Goal: Task Accomplishment & Management: Manage account settings

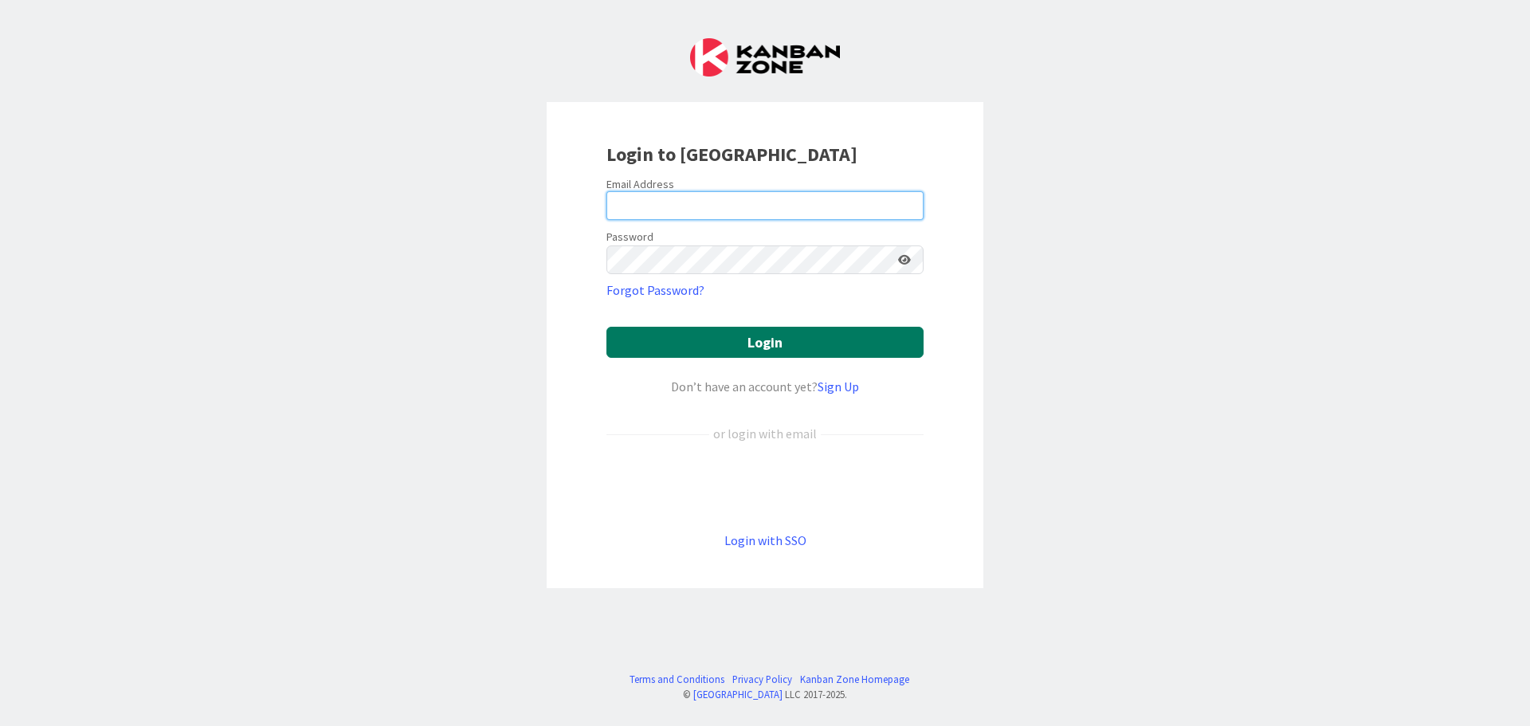
type input "[PERSON_NAME][EMAIL_ADDRESS][PERSON_NAME][DOMAIN_NAME]"
click at [775, 344] on button "Login" at bounding box center [764, 342] width 317 height 31
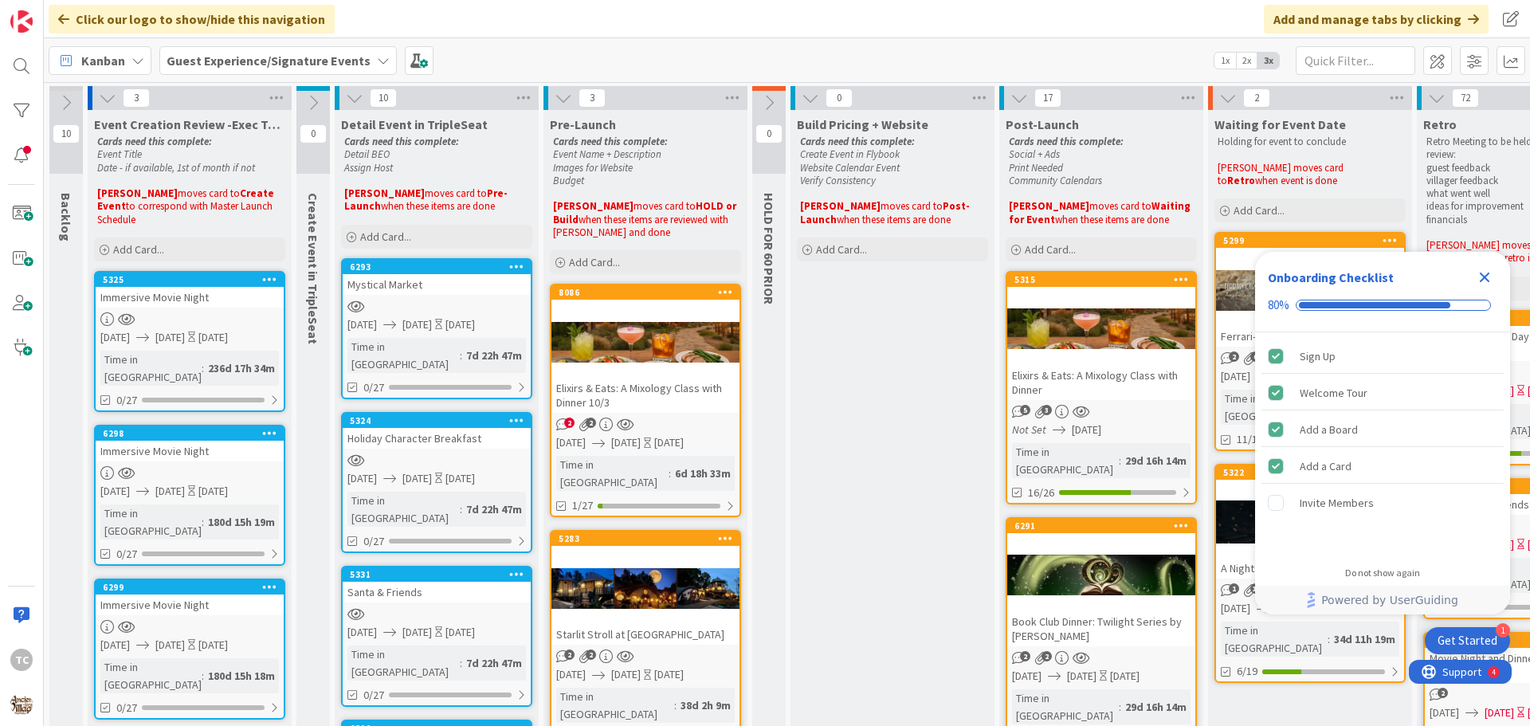
click at [1489, 280] on icon "Close Checklist" at bounding box center [1485, 278] width 10 height 10
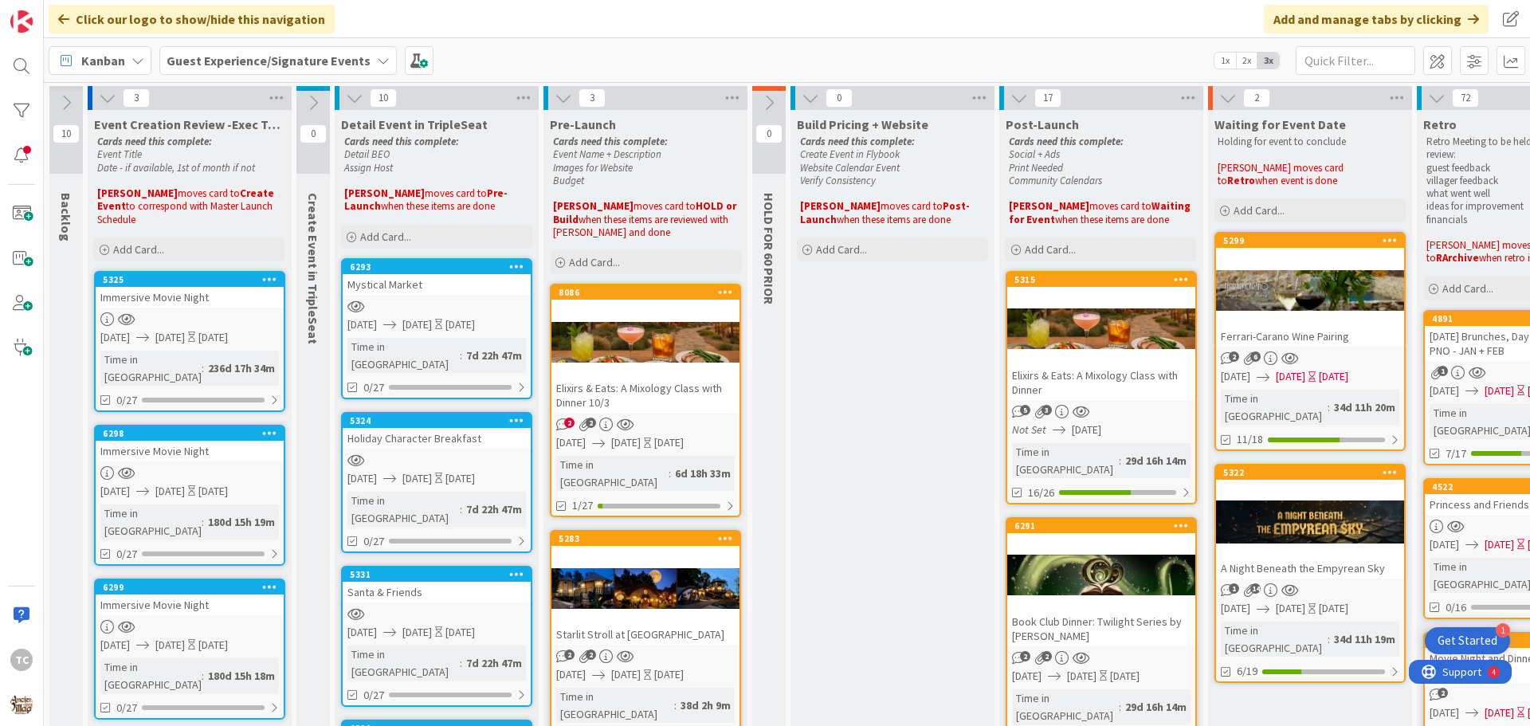
click at [657, 310] on div at bounding box center [645, 342] width 188 height 72
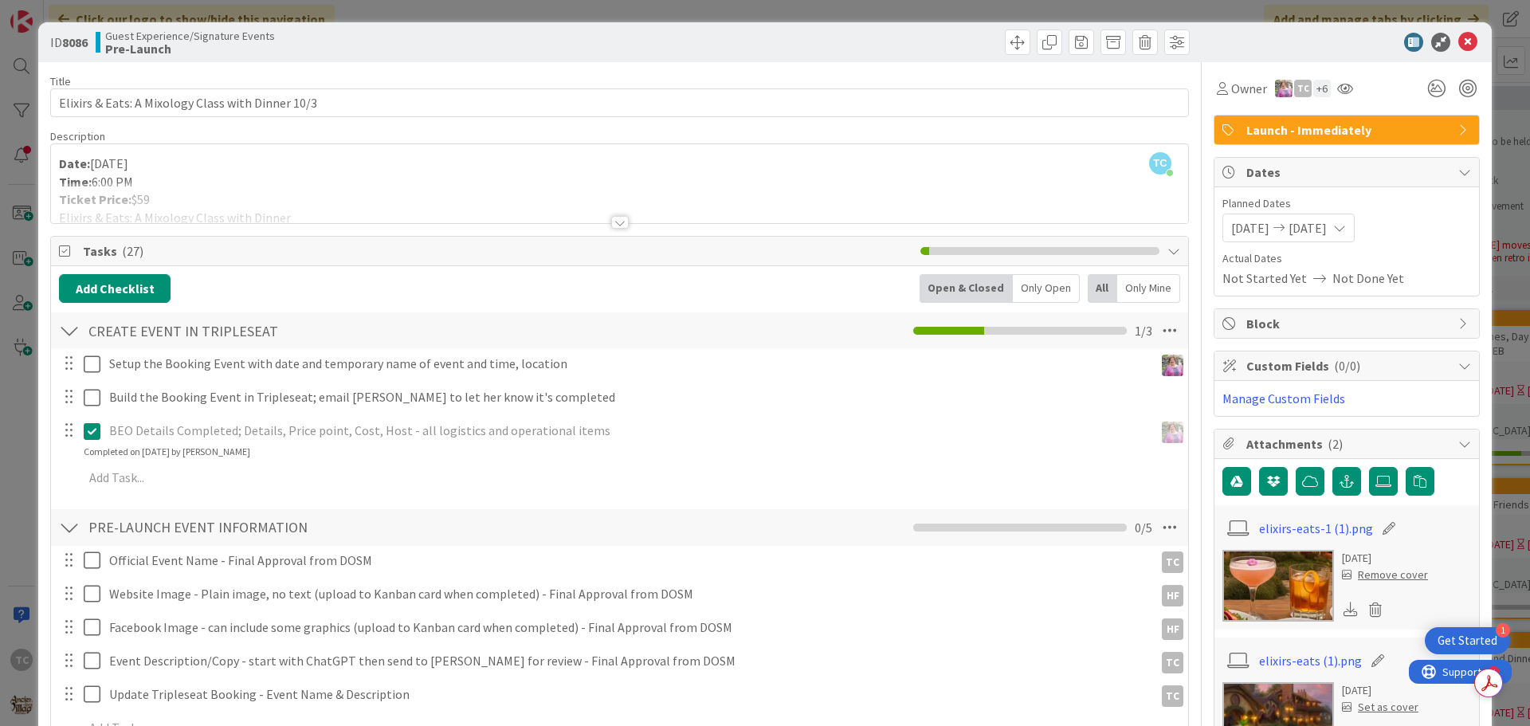
click at [846, 51] on div at bounding box center [907, 42] width 566 height 26
click at [1369, 614] on icon at bounding box center [1375, 610] width 22 height 24
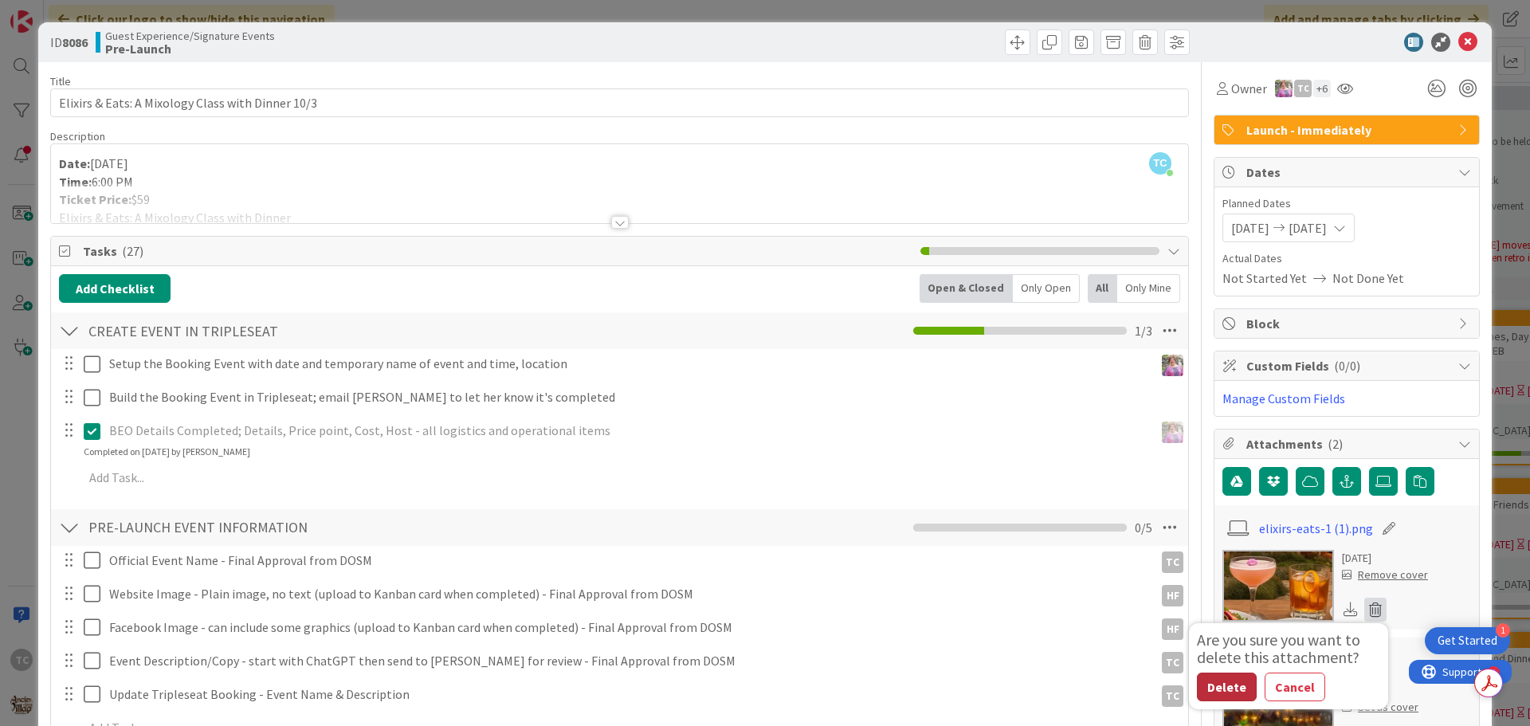
click at [1206, 687] on button "Delete" at bounding box center [1227, 687] width 60 height 29
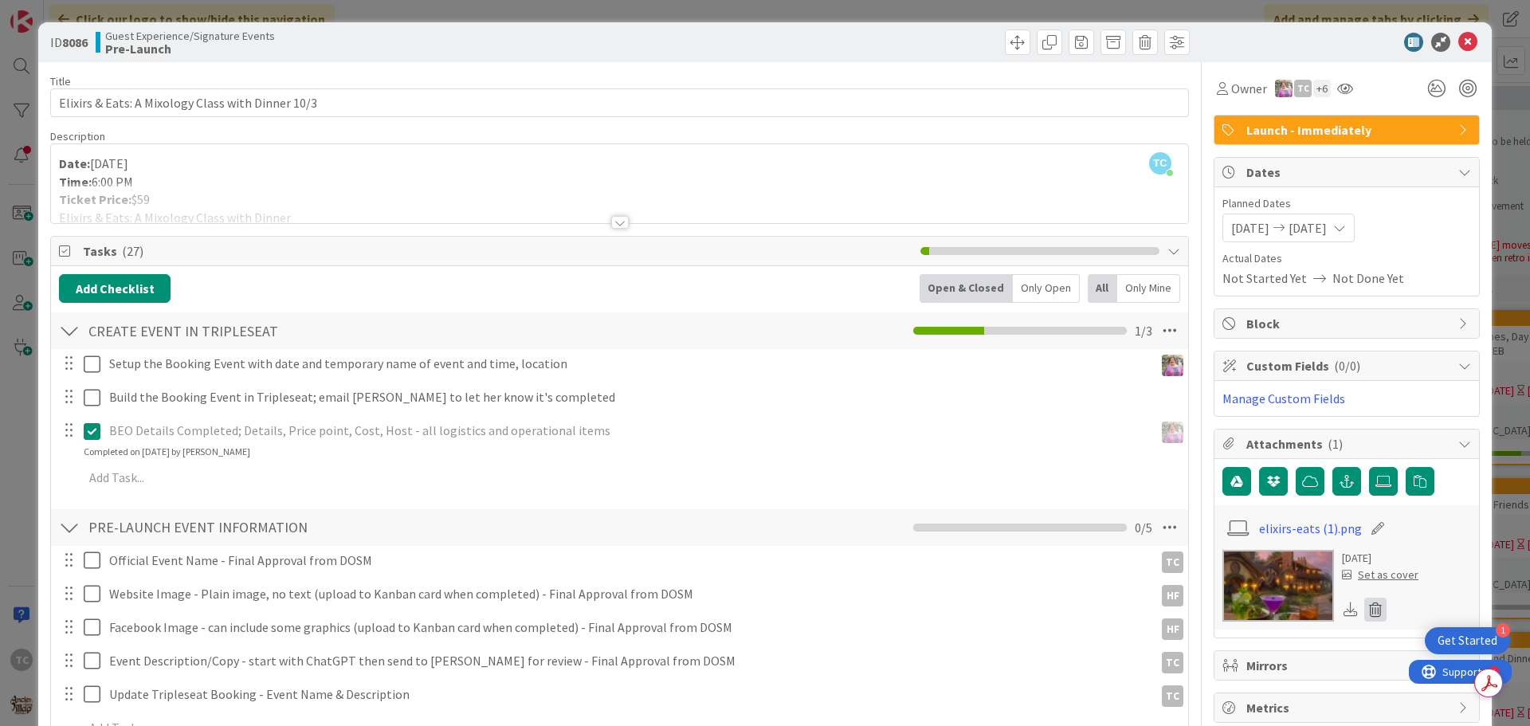
click at [1364, 610] on icon at bounding box center [1375, 610] width 22 height 24
click at [1202, 687] on button "Delete" at bounding box center [1227, 687] width 60 height 29
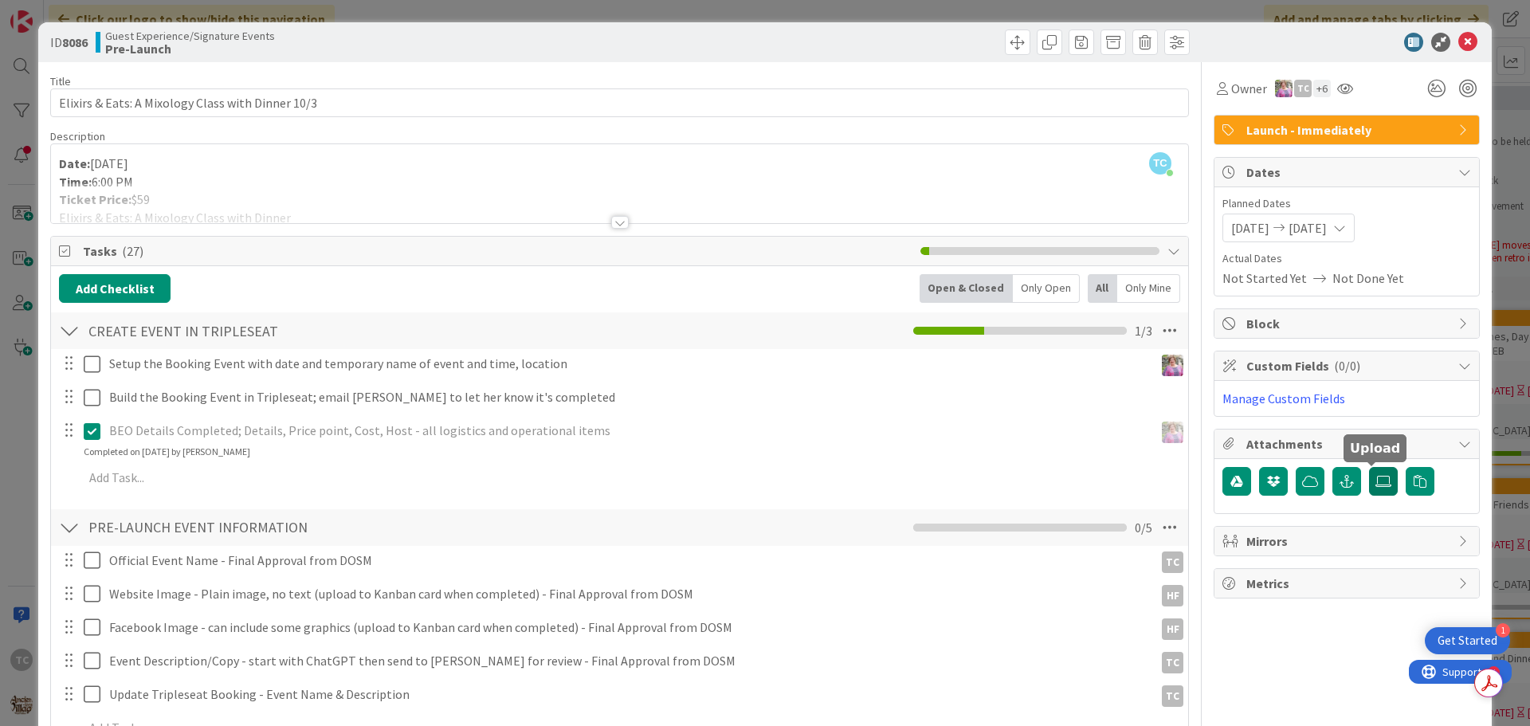
click at [1375, 478] on icon at bounding box center [1383, 481] width 16 height 13
click at [1369, 467] on input "file" at bounding box center [1369, 467] width 0 height 0
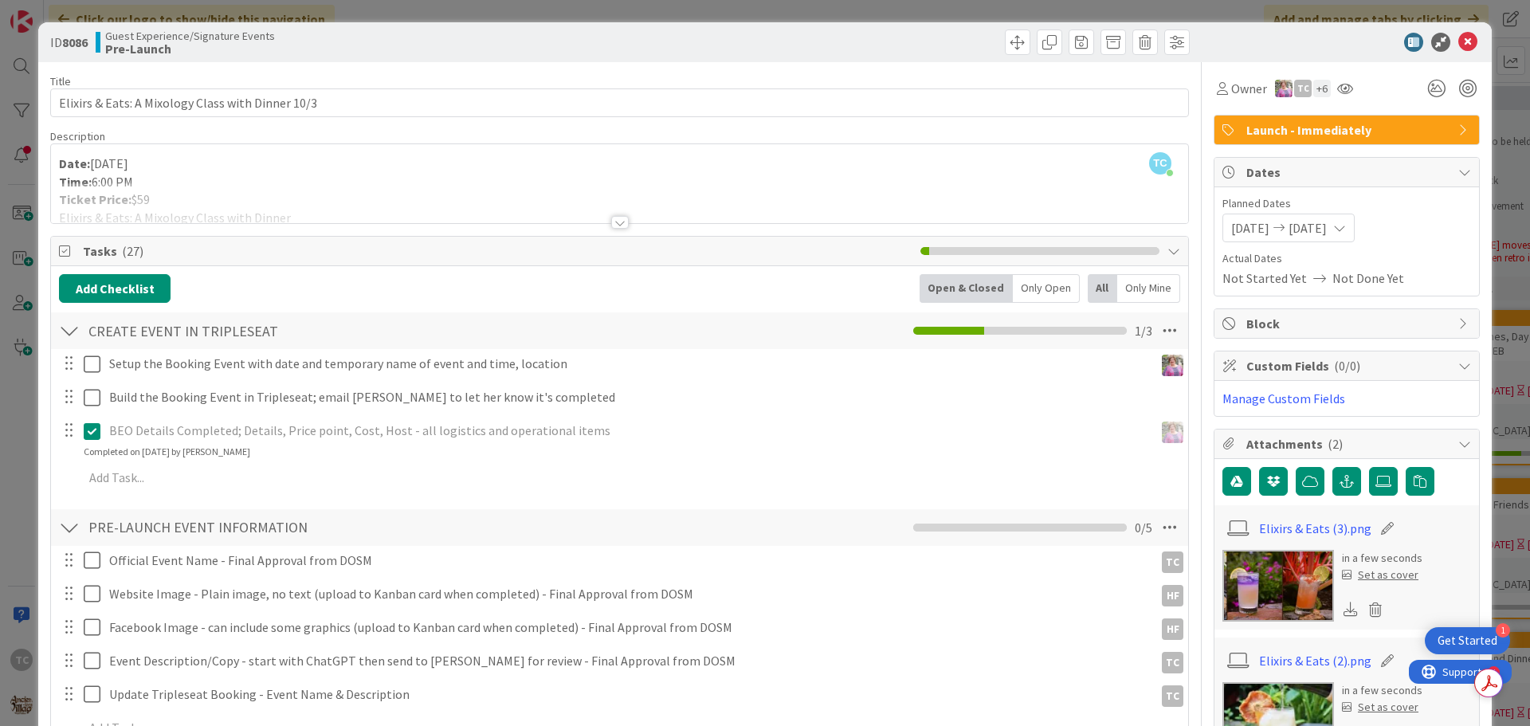
click at [1374, 575] on div "Set as cover" at bounding box center [1380, 575] width 77 height 17
click at [809, 5] on div "ID 8086 Guest Experience/Signature Events Pre-Launch Title 49 / 128 Elixirs & E…" at bounding box center [765, 363] width 1530 height 726
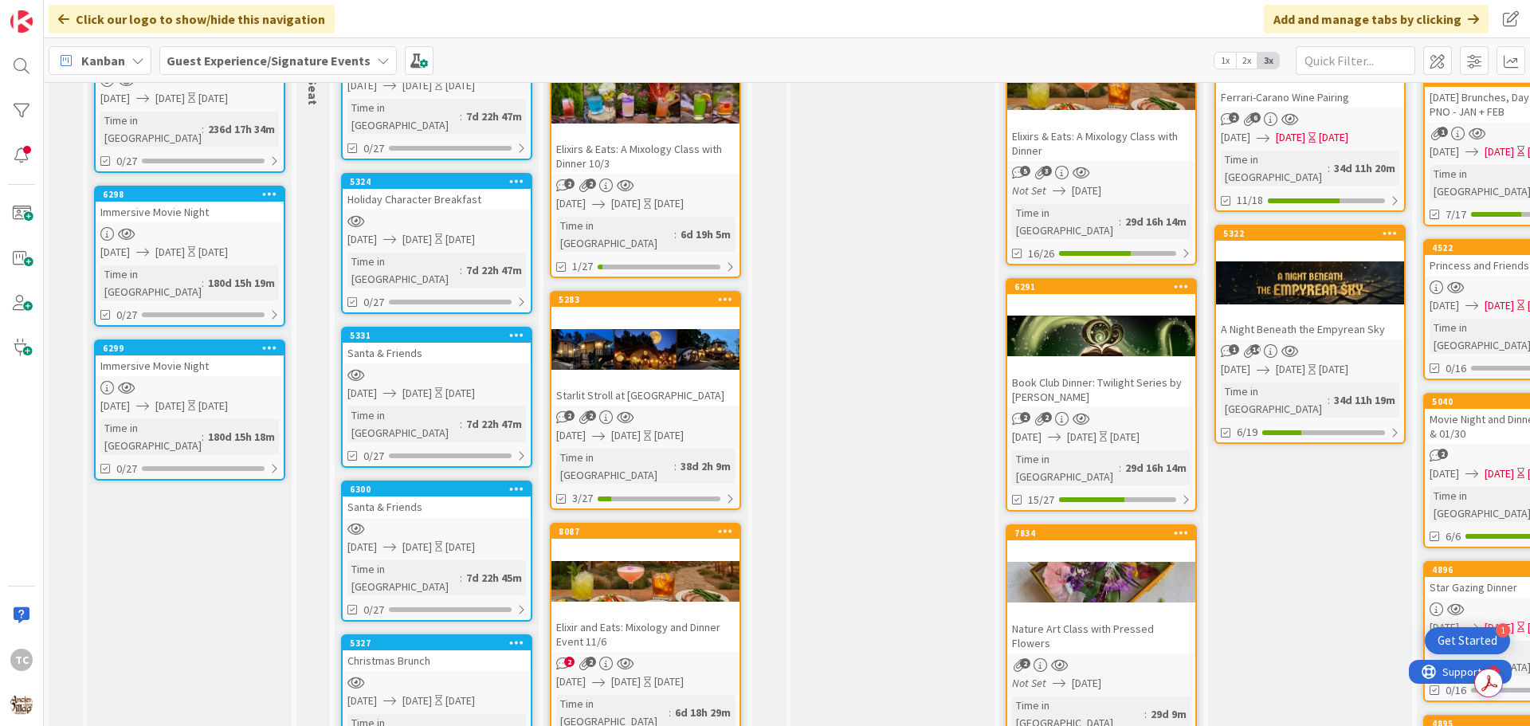
scroll to position [319, 0]
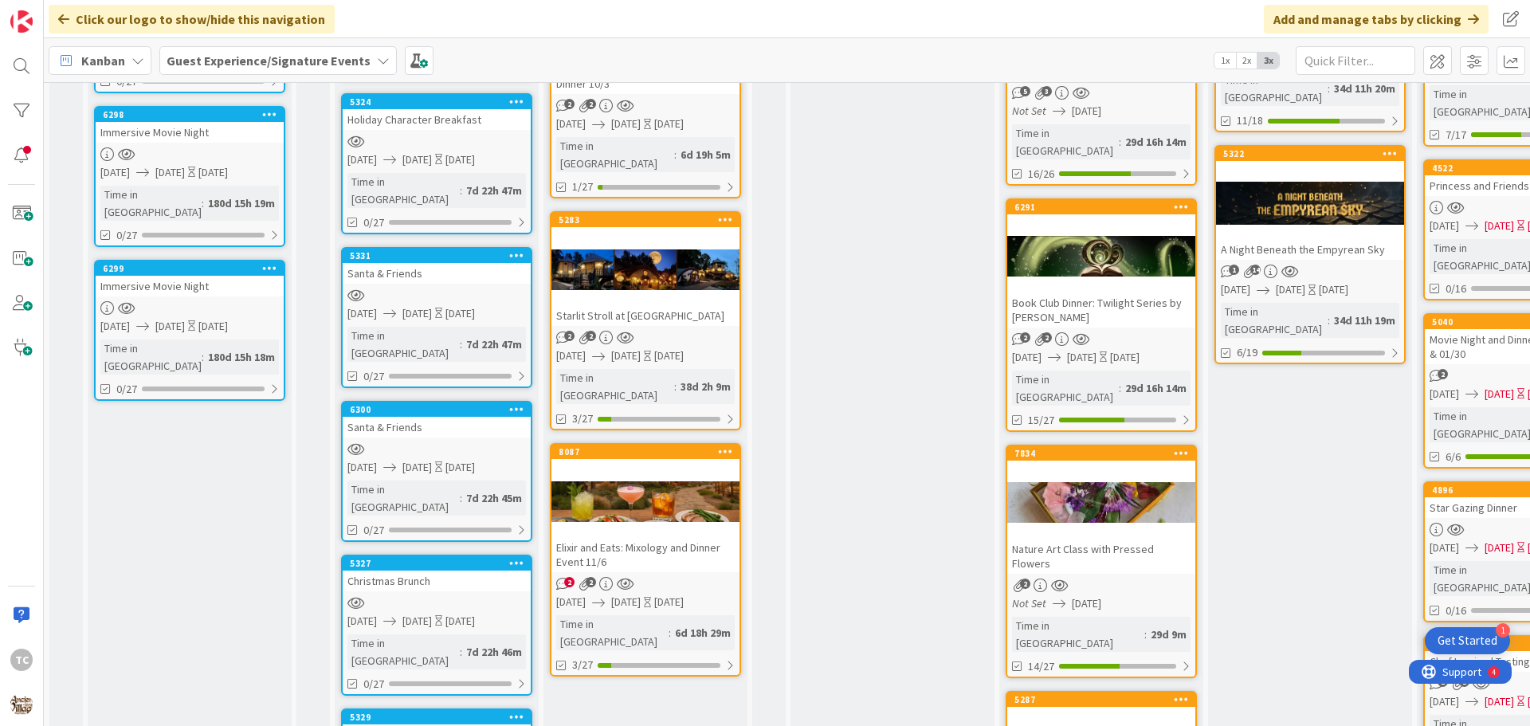
click at [612, 537] on div "Elixir and Eats: Mixology and Dinner Event 11/6" at bounding box center [645, 554] width 188 height 35
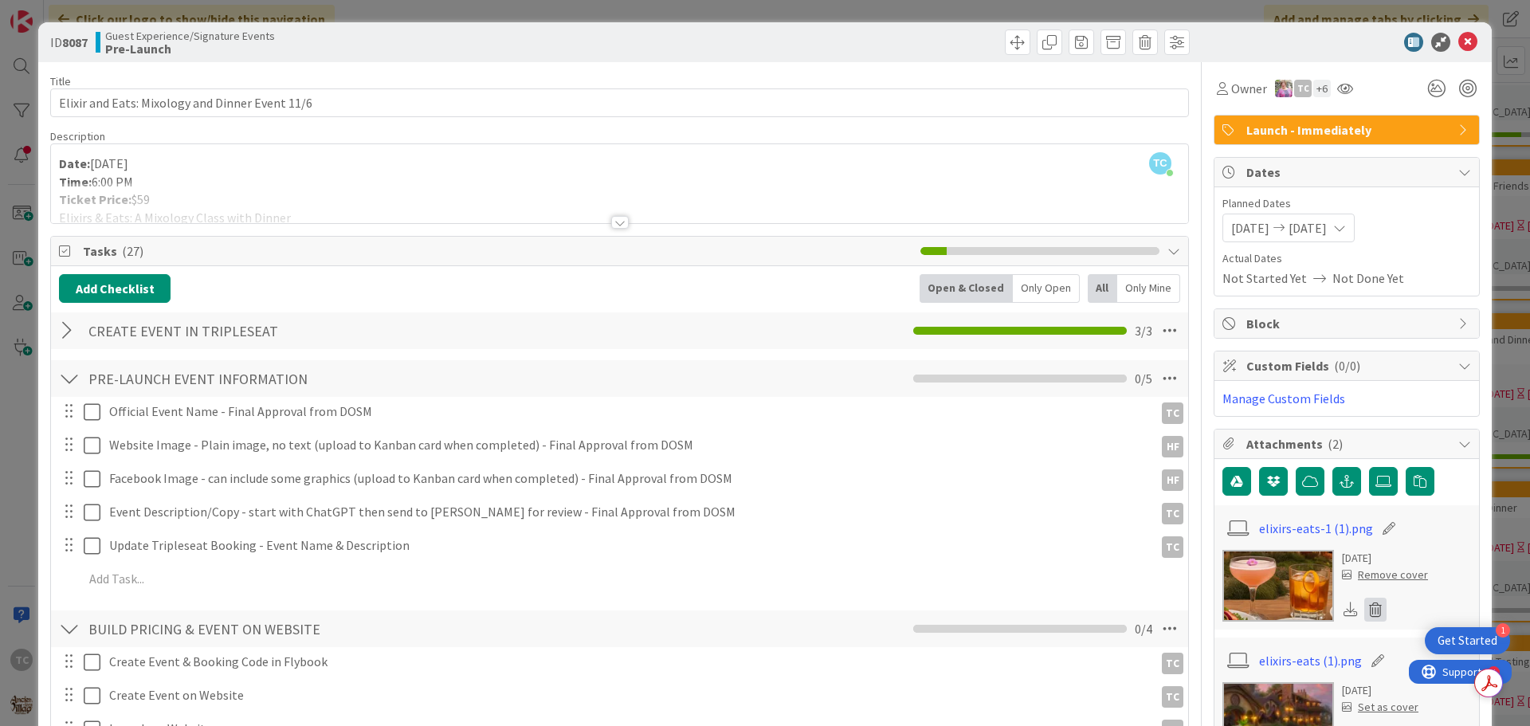
click at [1364, 609] on icon at bounding box center [1375, 610] width 22 height 24
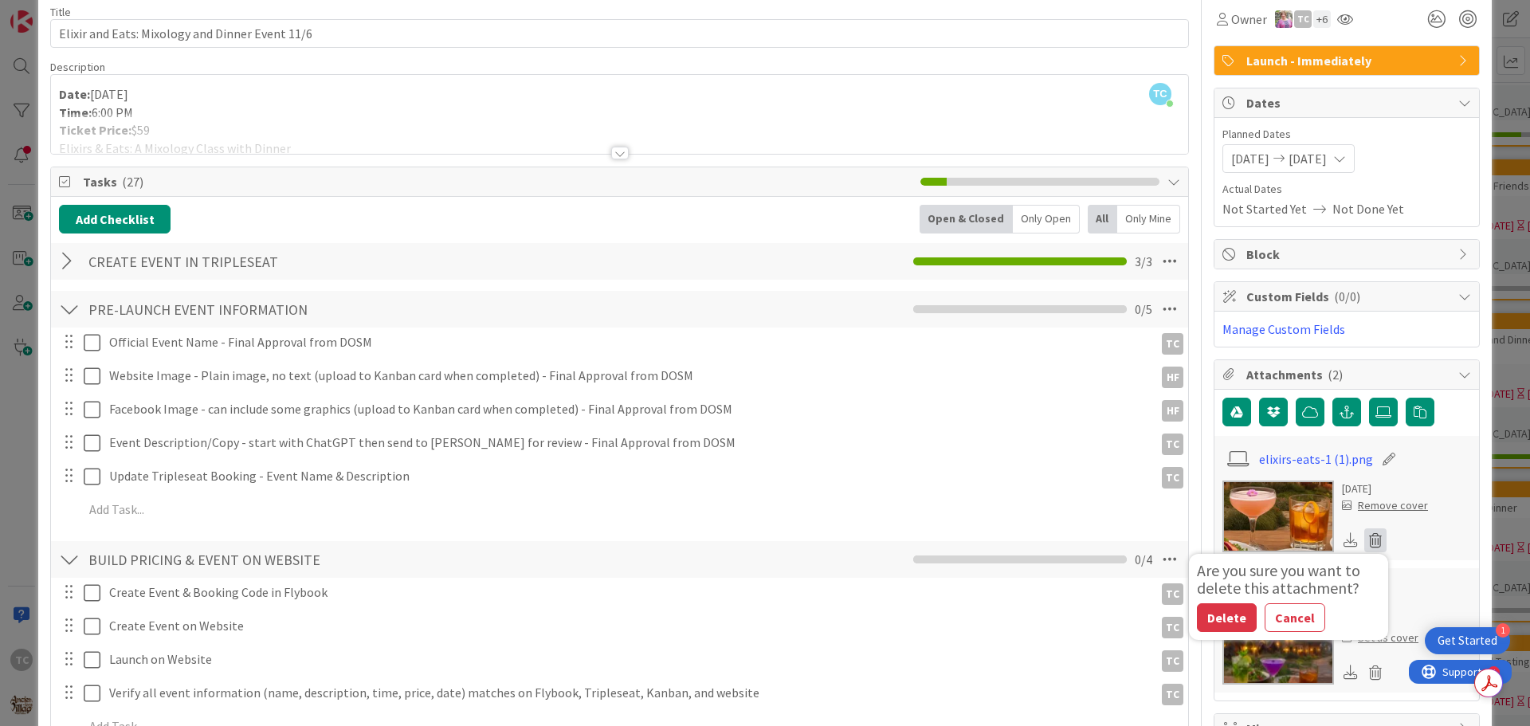
scroll to position [80, 0]
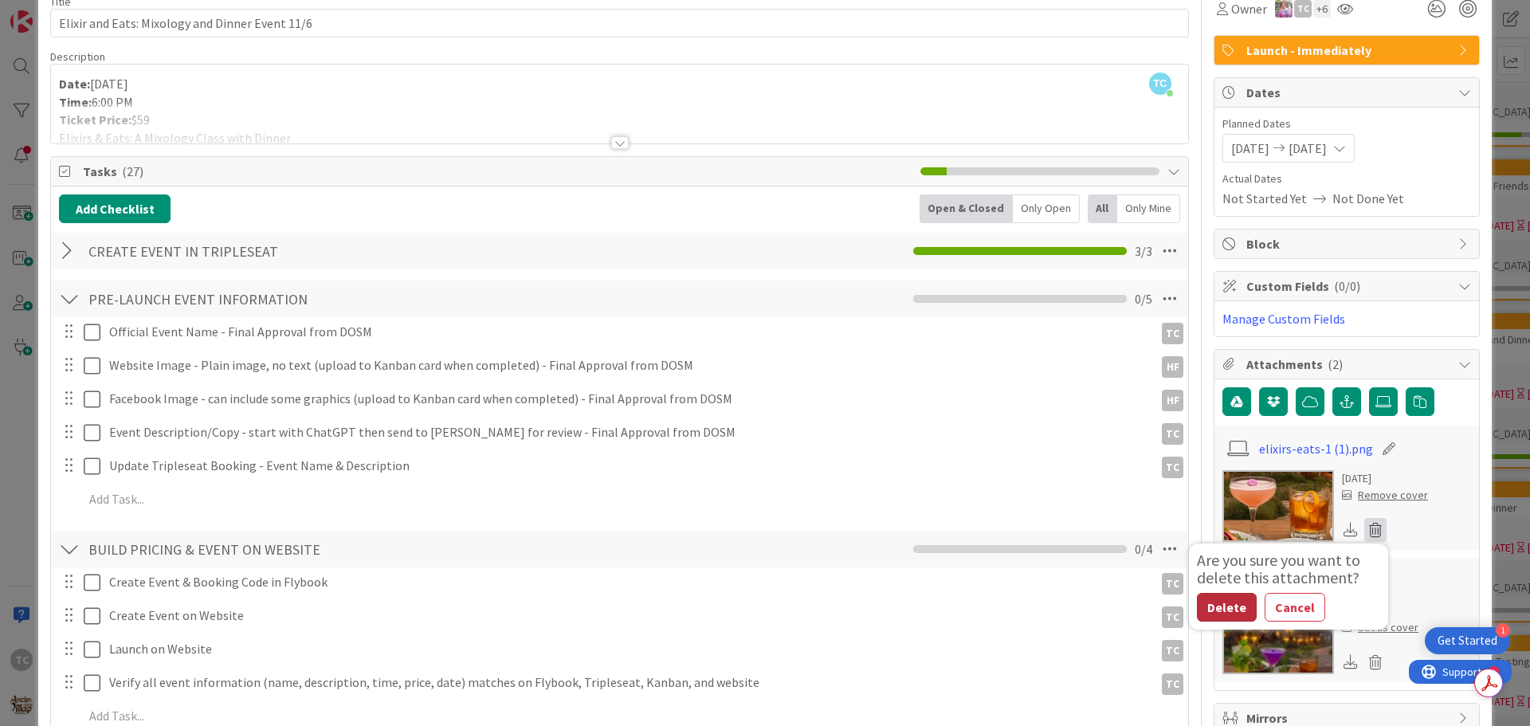
click at [1212, 611] on button "Delete" at bounding box center [1227, 607] width 60 height 29
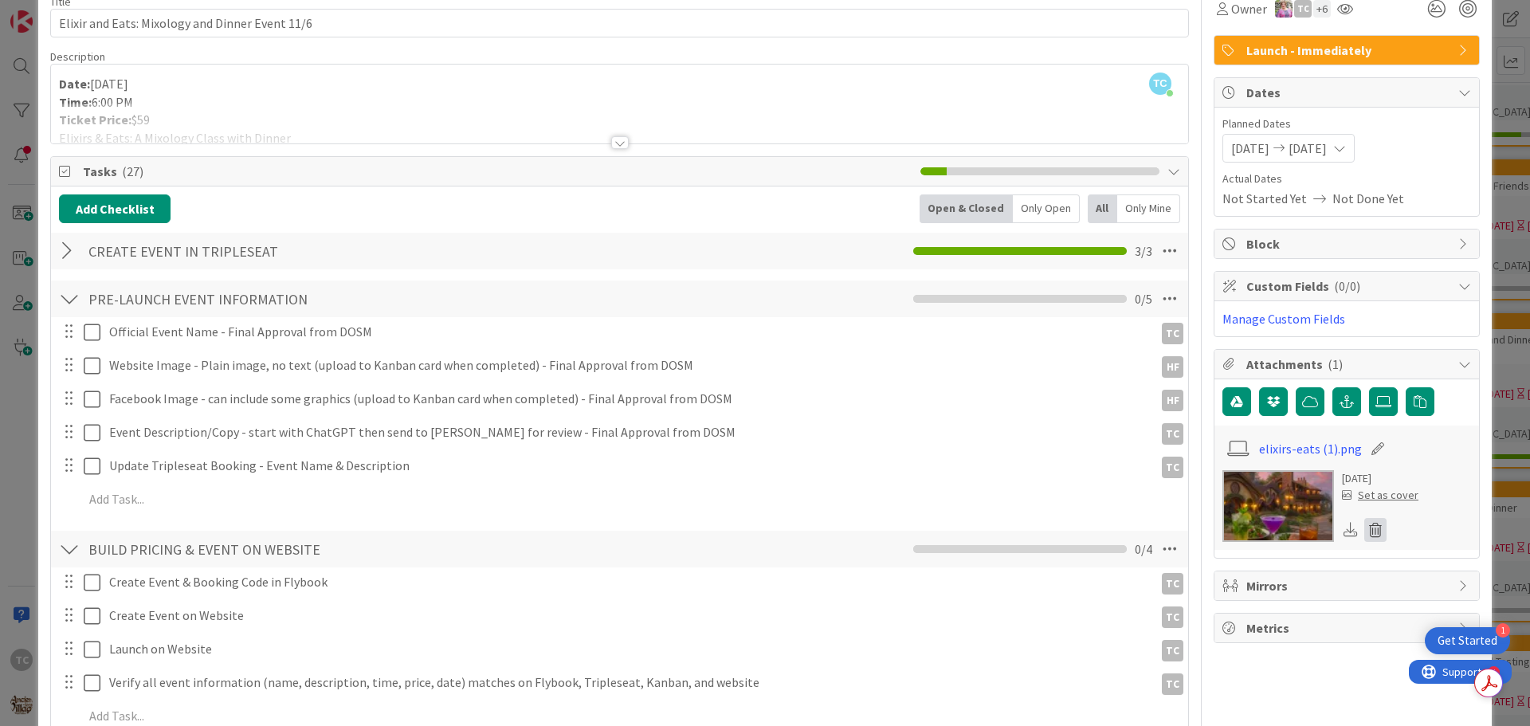
click at [1364, 529] on icon at bounding box center [1375, 530] width 22 height 24
click at [1226, 610] on button "Delete" at bounding box center [1227, 607] width 60 height 29
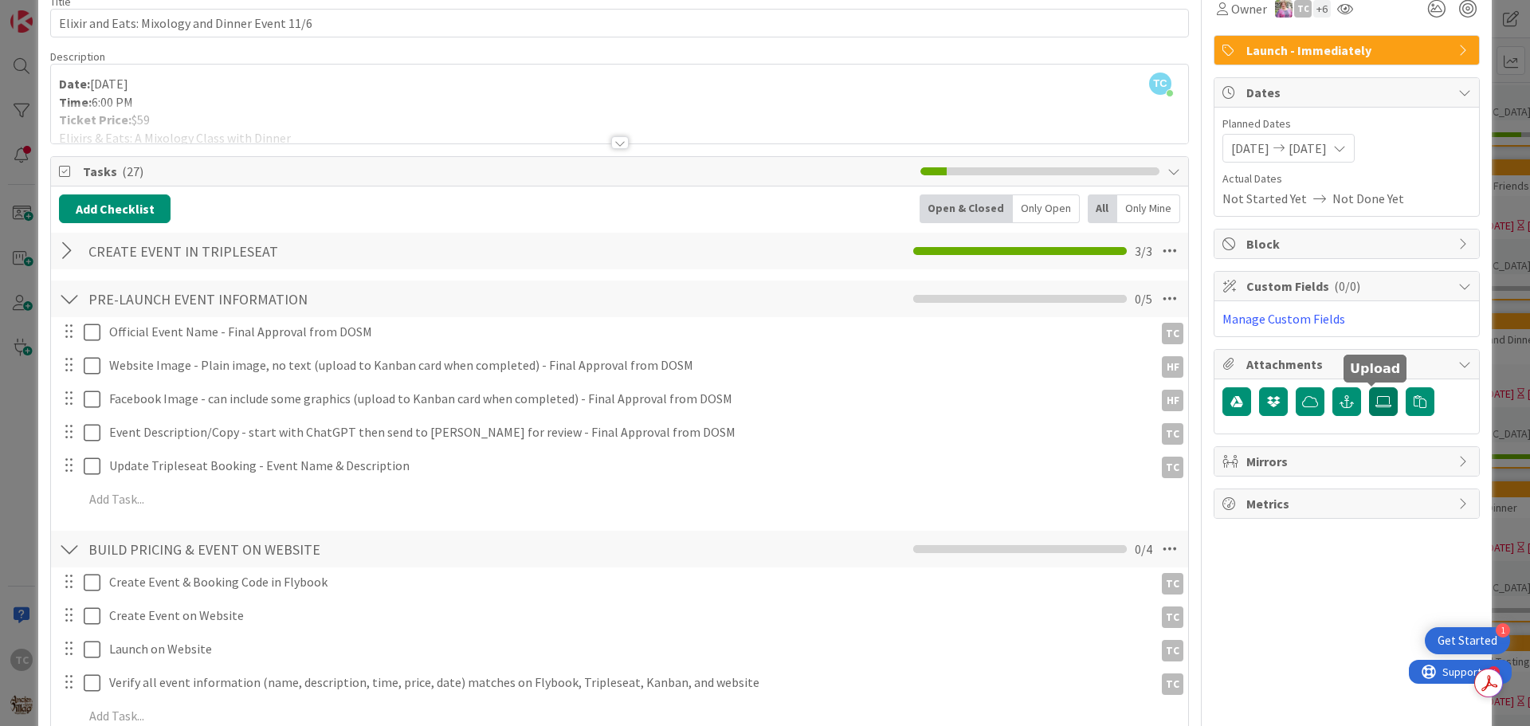
click at [1374, 394] on label at bounding box center [1383, 401] width 29 height 29
click at [1369, 387] on input "file" at bounding box center [1369, 387] width 0 height 0
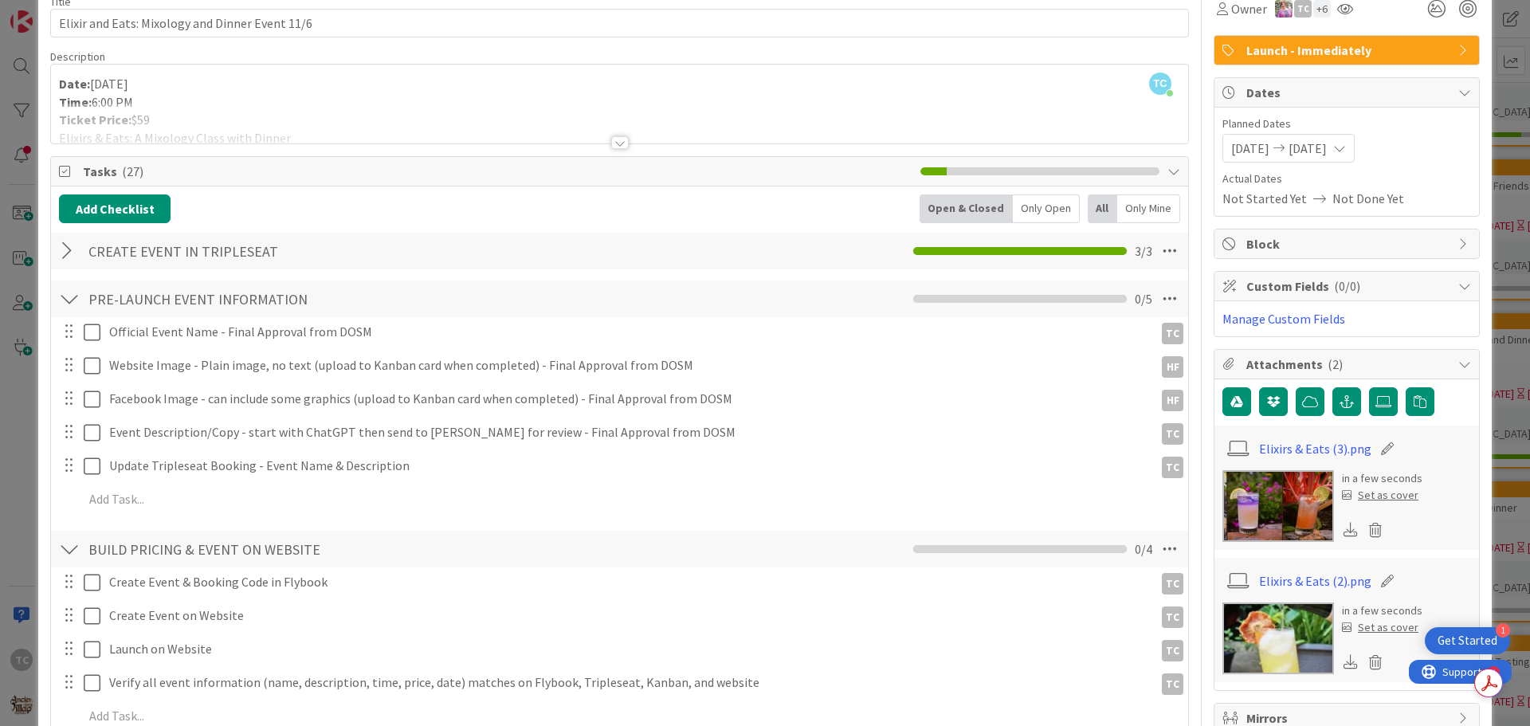
click at [1372, 497] on div "Set as cover" at bounding box center [1380, 495] width 77 height 17
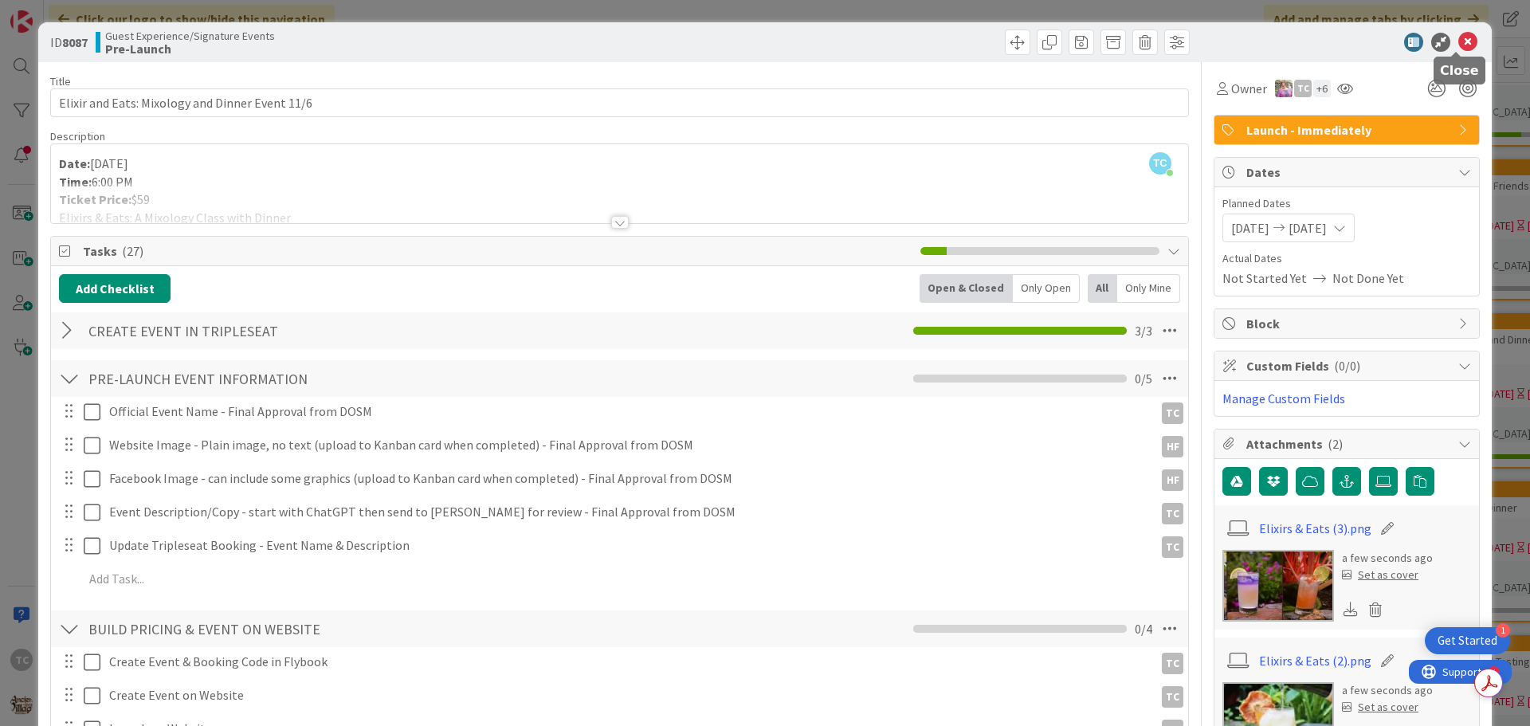
click at [1458, 41] on icon at bounding box center [1467, 42] width 19 height 19
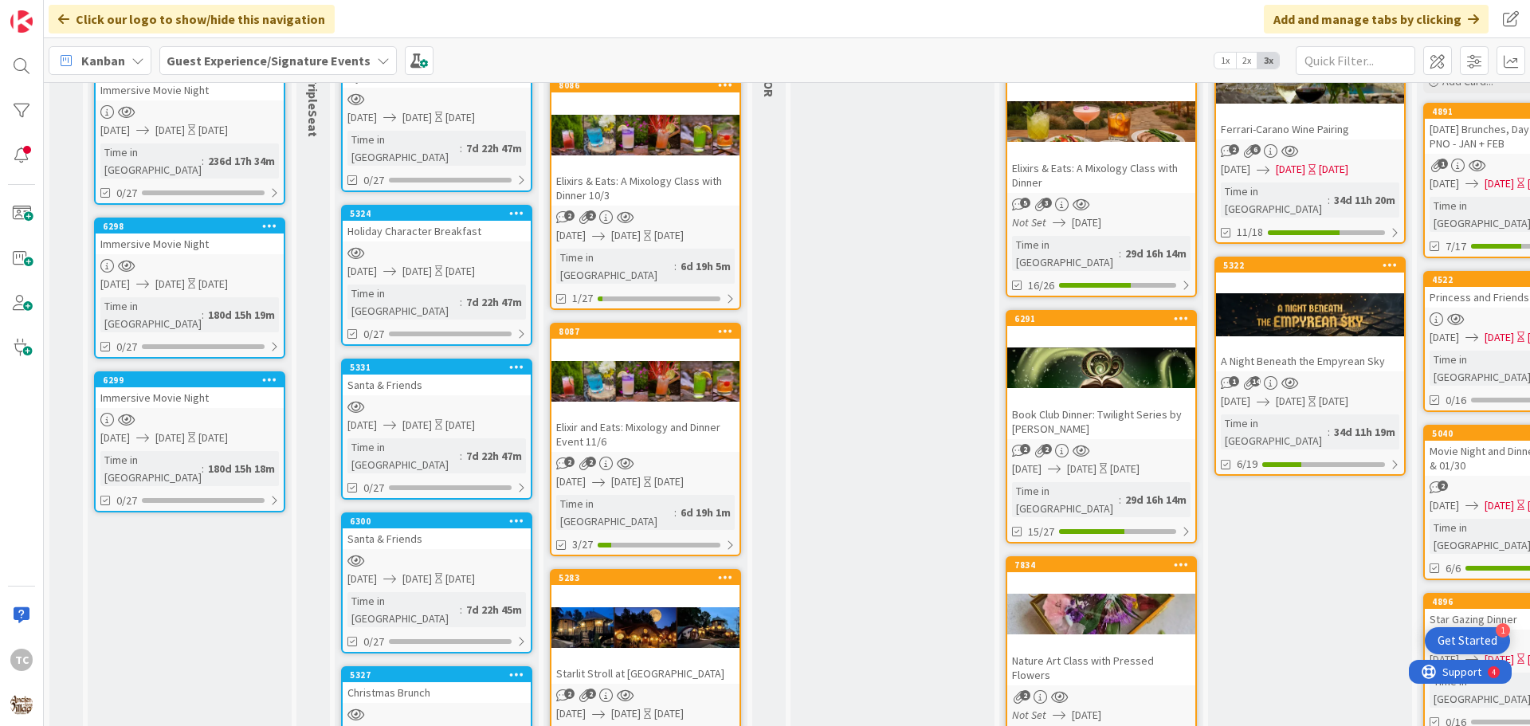
scroll to position [287, 0]
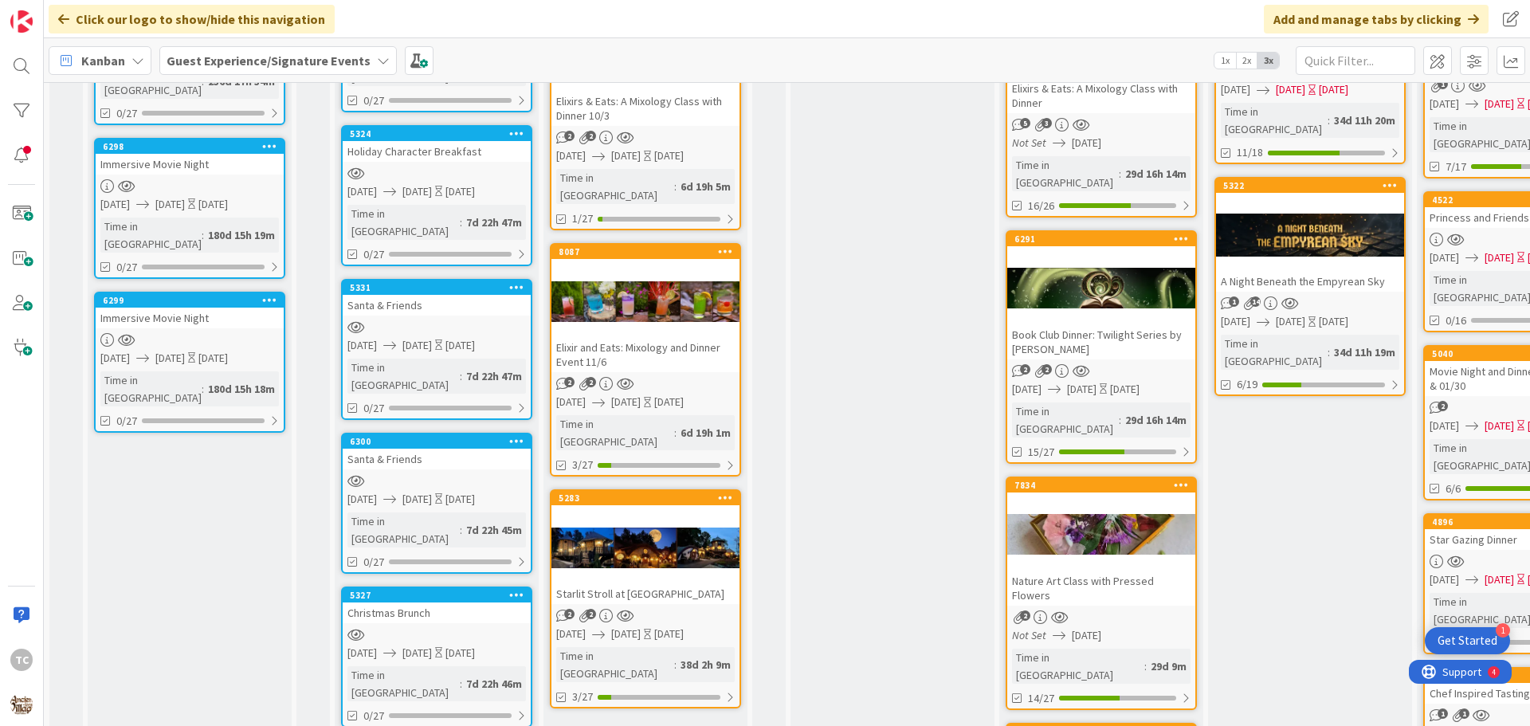
click at [610, 265] on div at bounding box center [645, 301] width 188 height 72
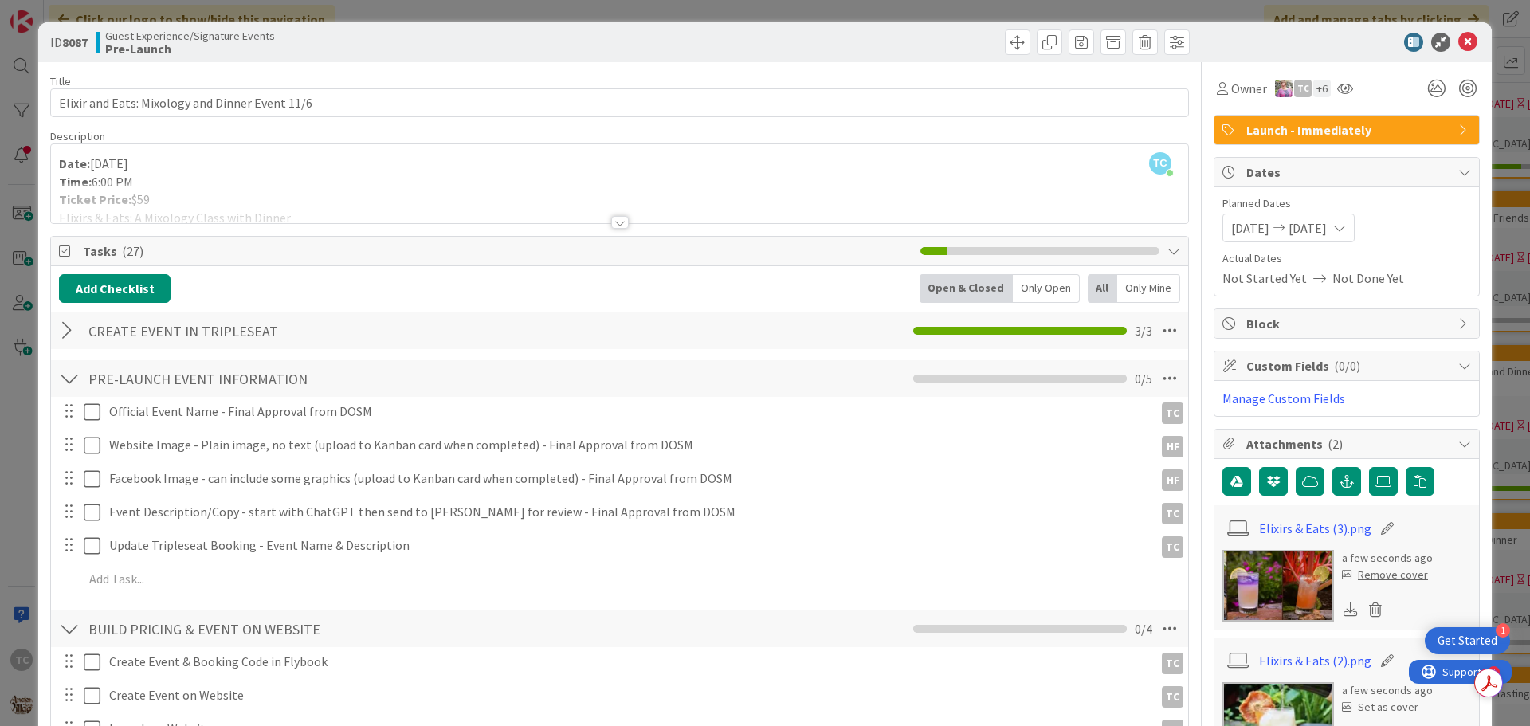
click at [775, 9] on div "ID 8087 Guest Experience/Signature Events Pre-Launch Title 47 / 128 Elixir and …" at bounding box center [765, 363] width 1530 height 726
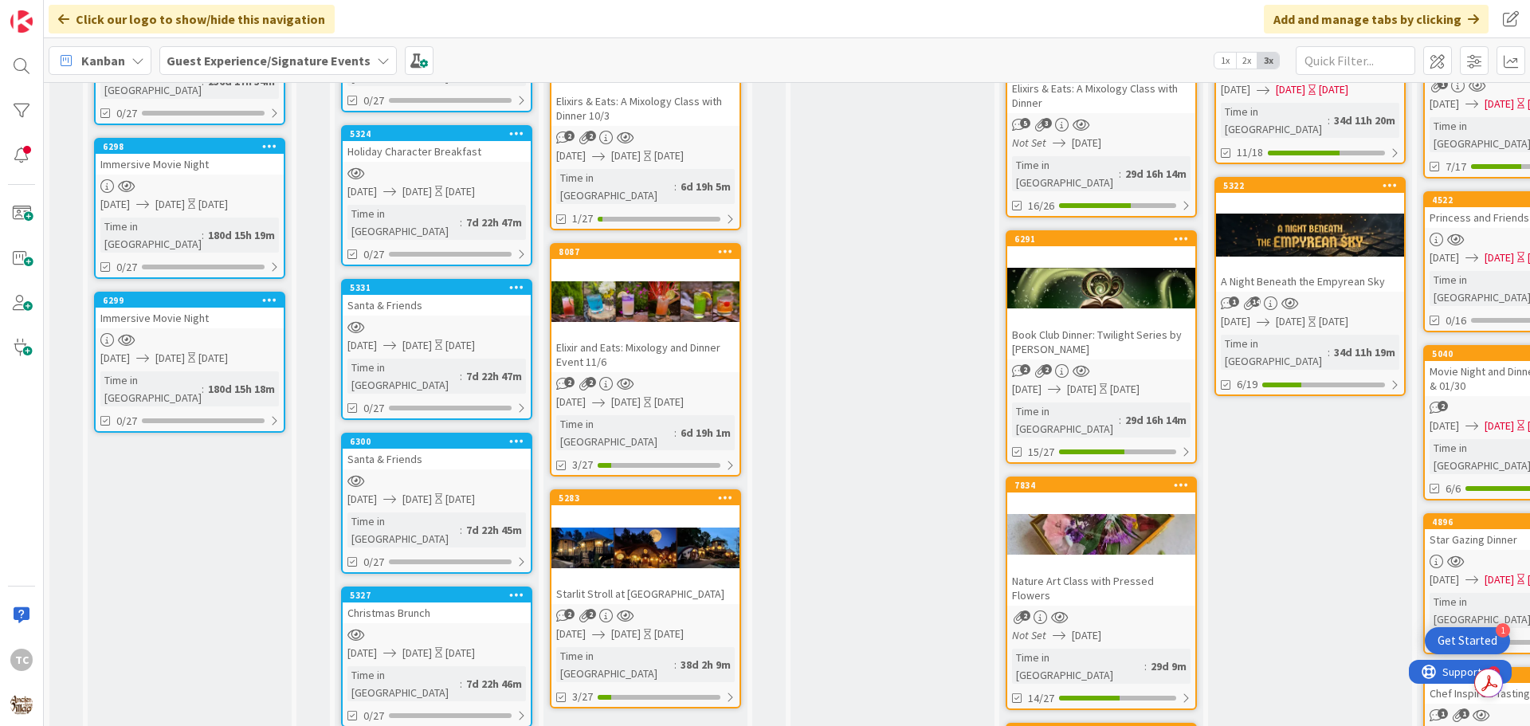
click at [642, 107] on div "Elixirs & Eats: A Mixology Class with Dinner 10/3" at bounding box center [645, 108] width 188 height 35
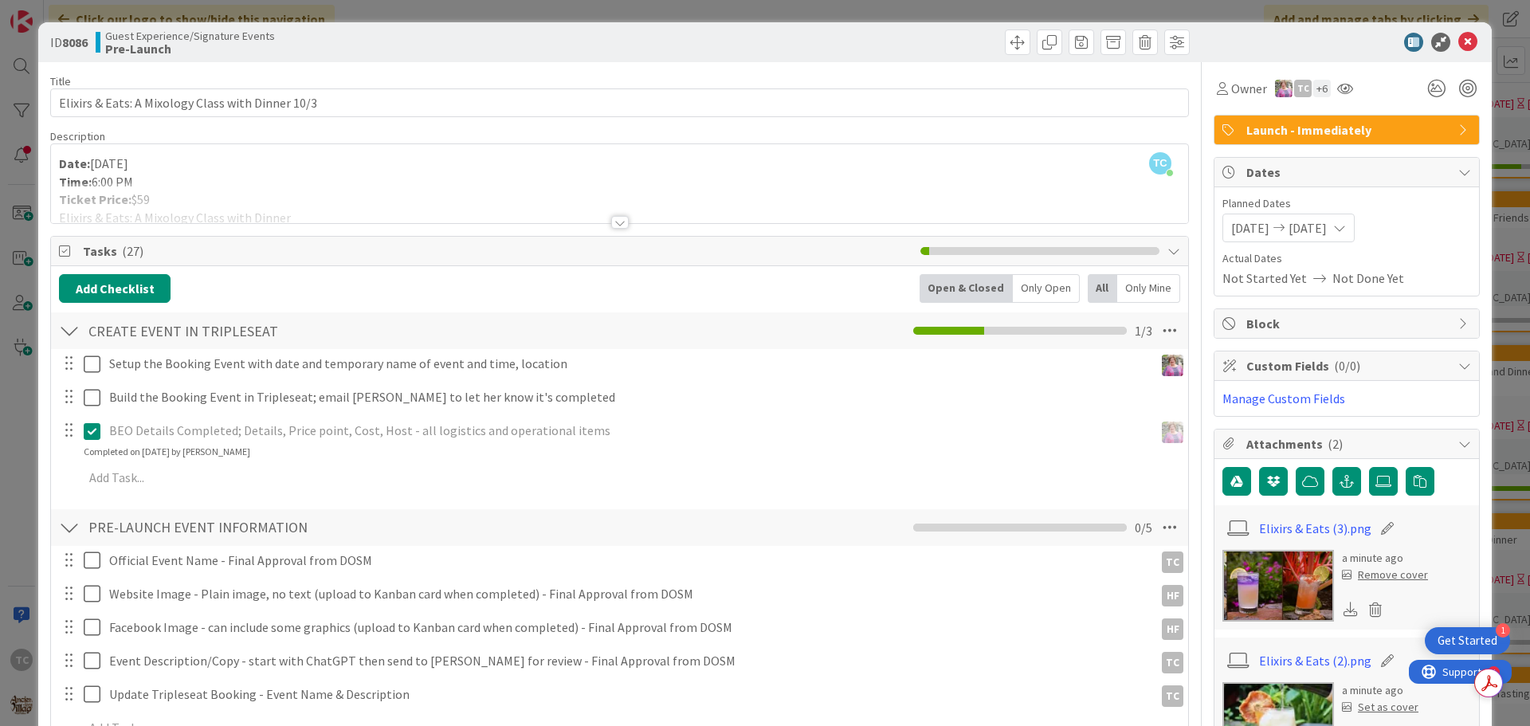
click at [852, 10] on div "ID 8086 Guest Experience/Signature Events Pre-Launch Title 49 / 128 Elixirs & E…" at bounding box center [765, 363] width 1530 height 726
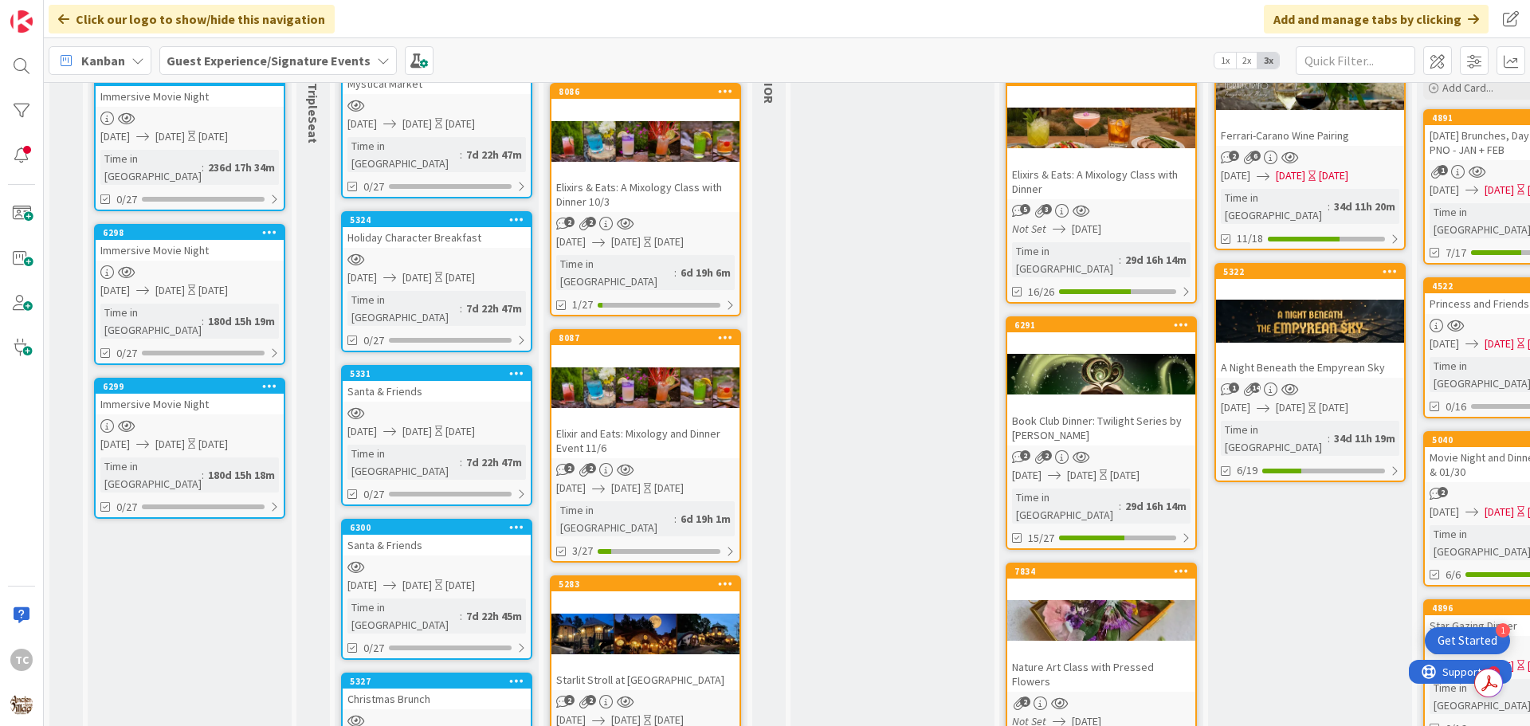
click at [603, 177] on div "Elixirs & Eats: A Mixology Class with Dinner 10/3" at bounding box center [645, 194] width 188 height 35
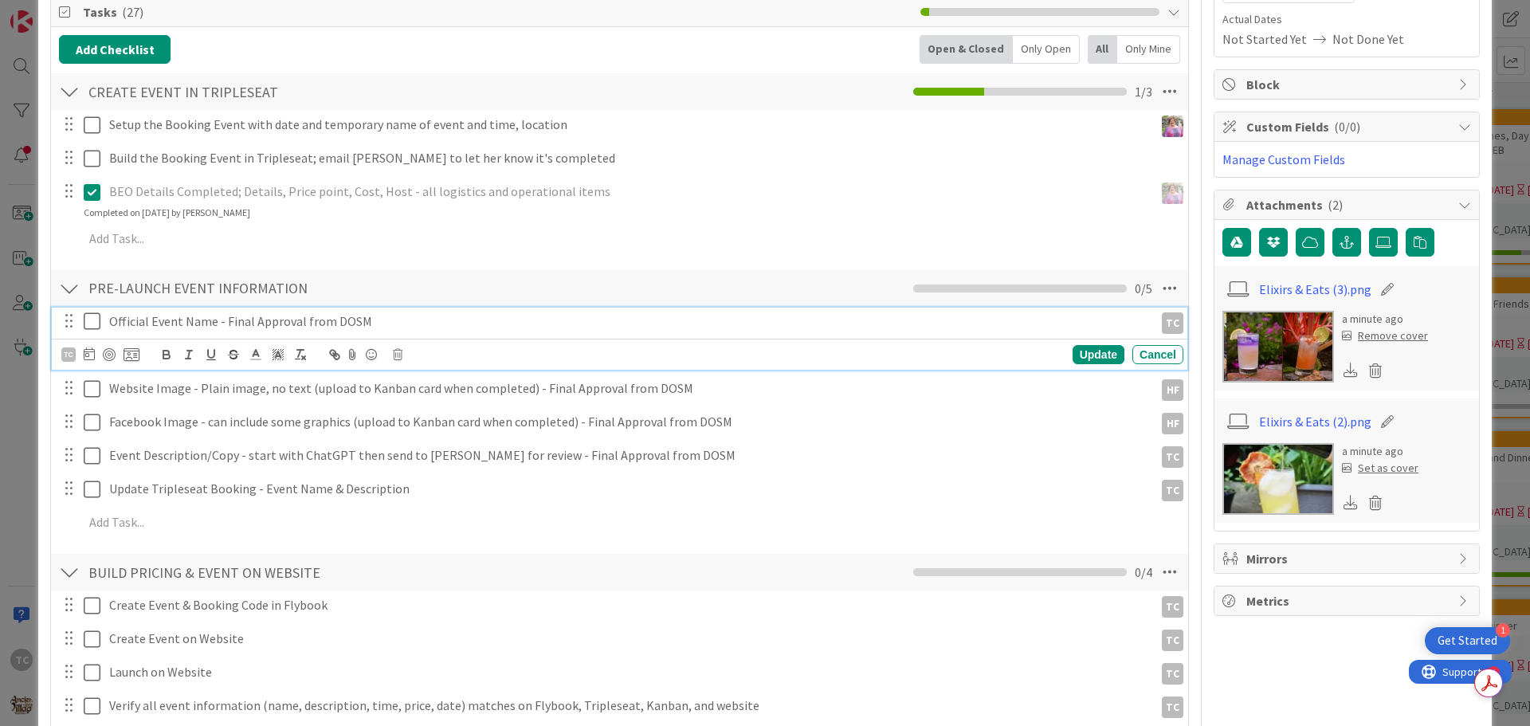
click at [94, 324] on icon at bounding box center [96, 321] width 24 height 19
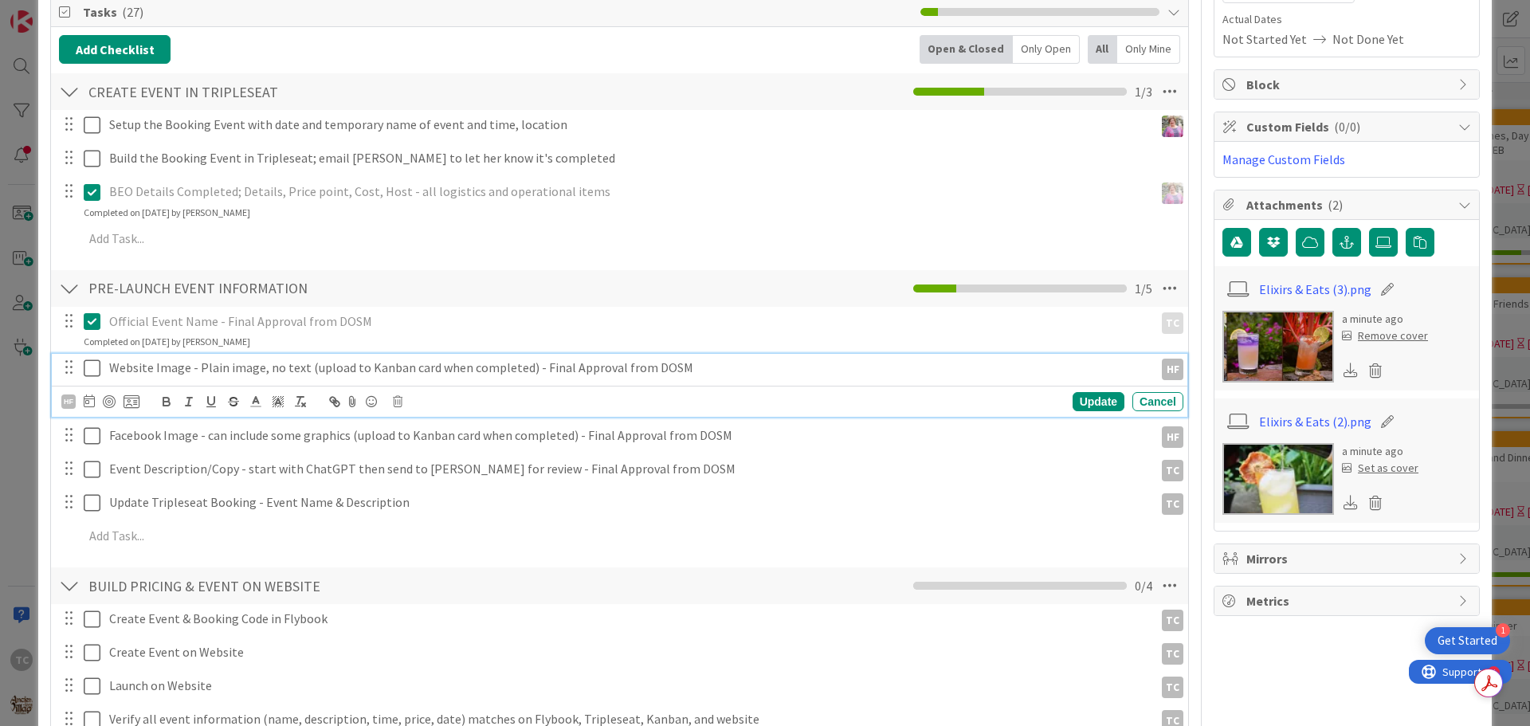
click at [96, 370] on icon at bounding box center [96, 368] width 24 height 19
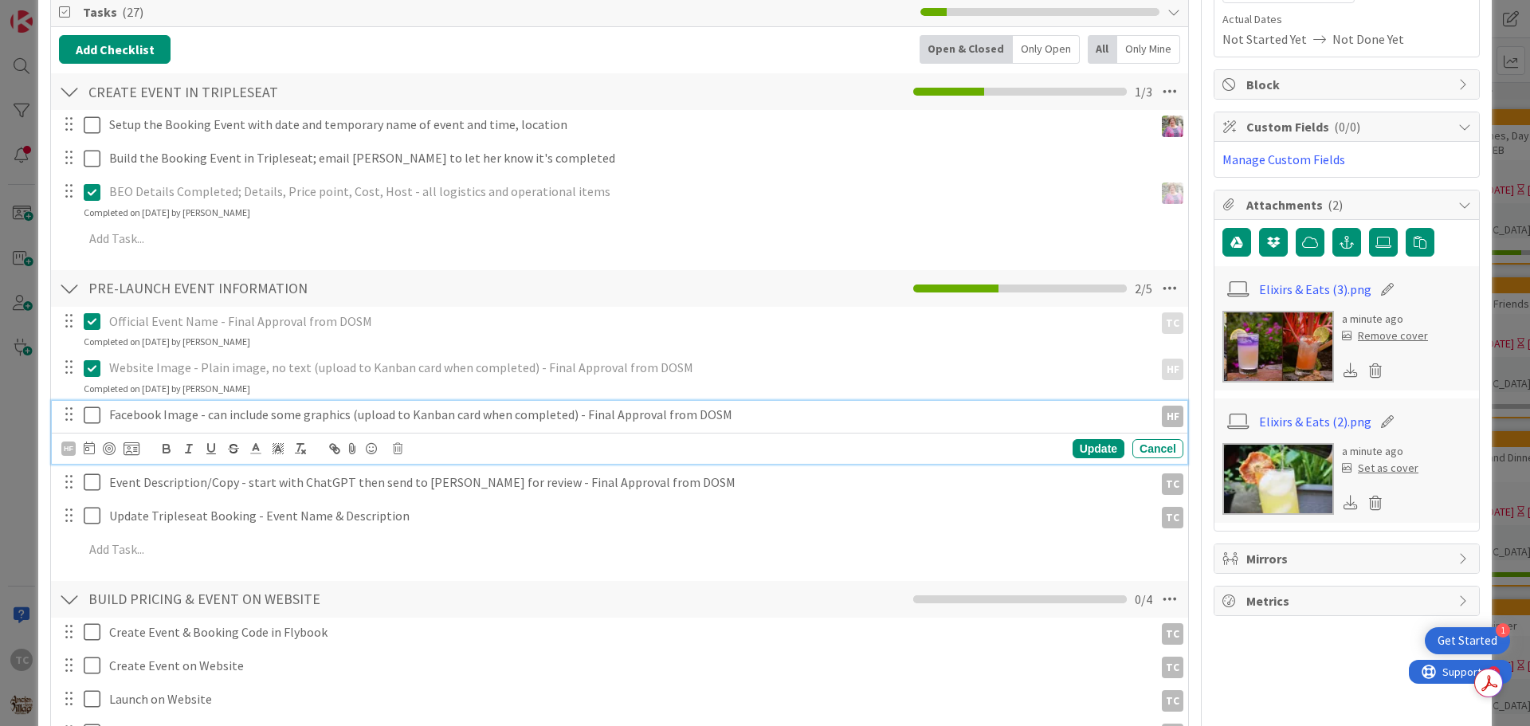
click at [96, 410] on icon at bounding box center [96, 415] width 24 height 19
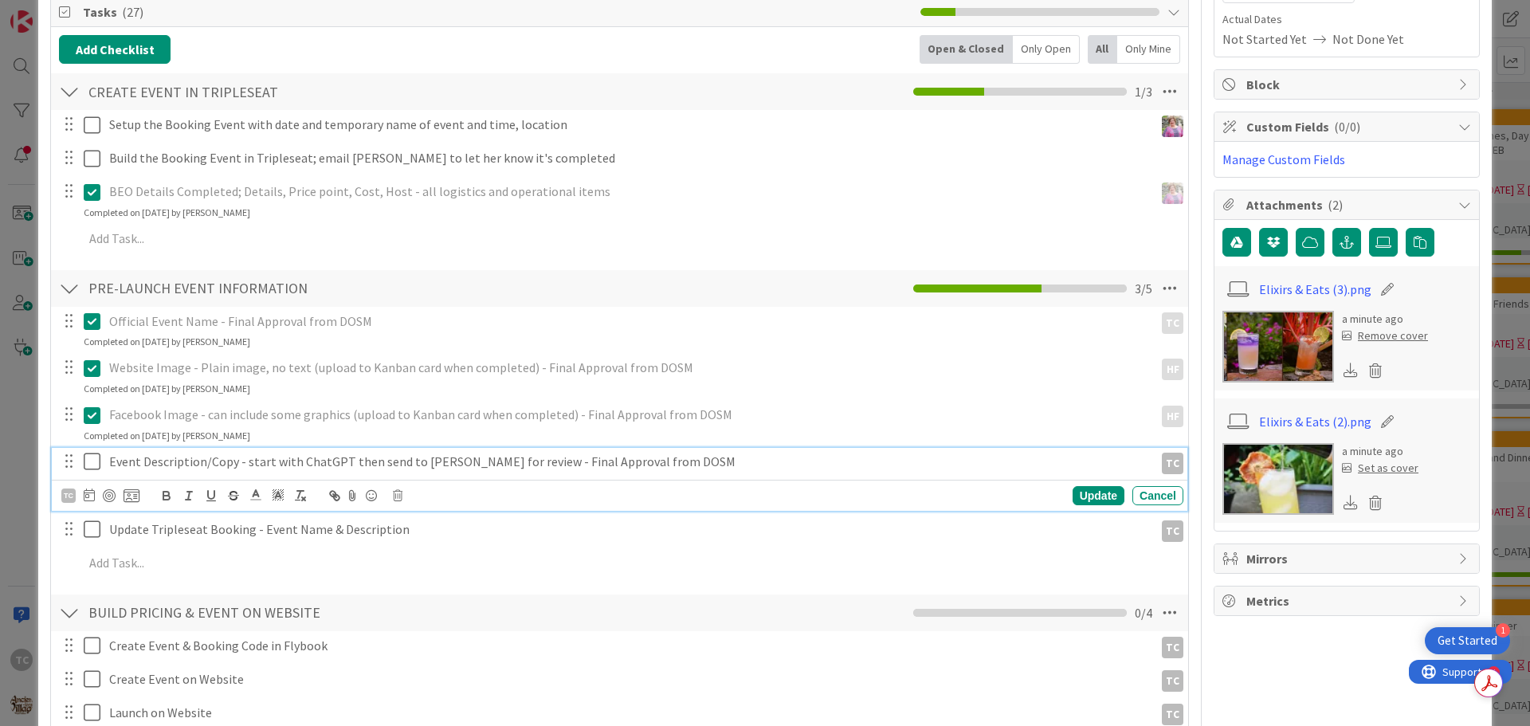
click at [94, 465] on icon at bounding box center [96, 461] width 24 height 19
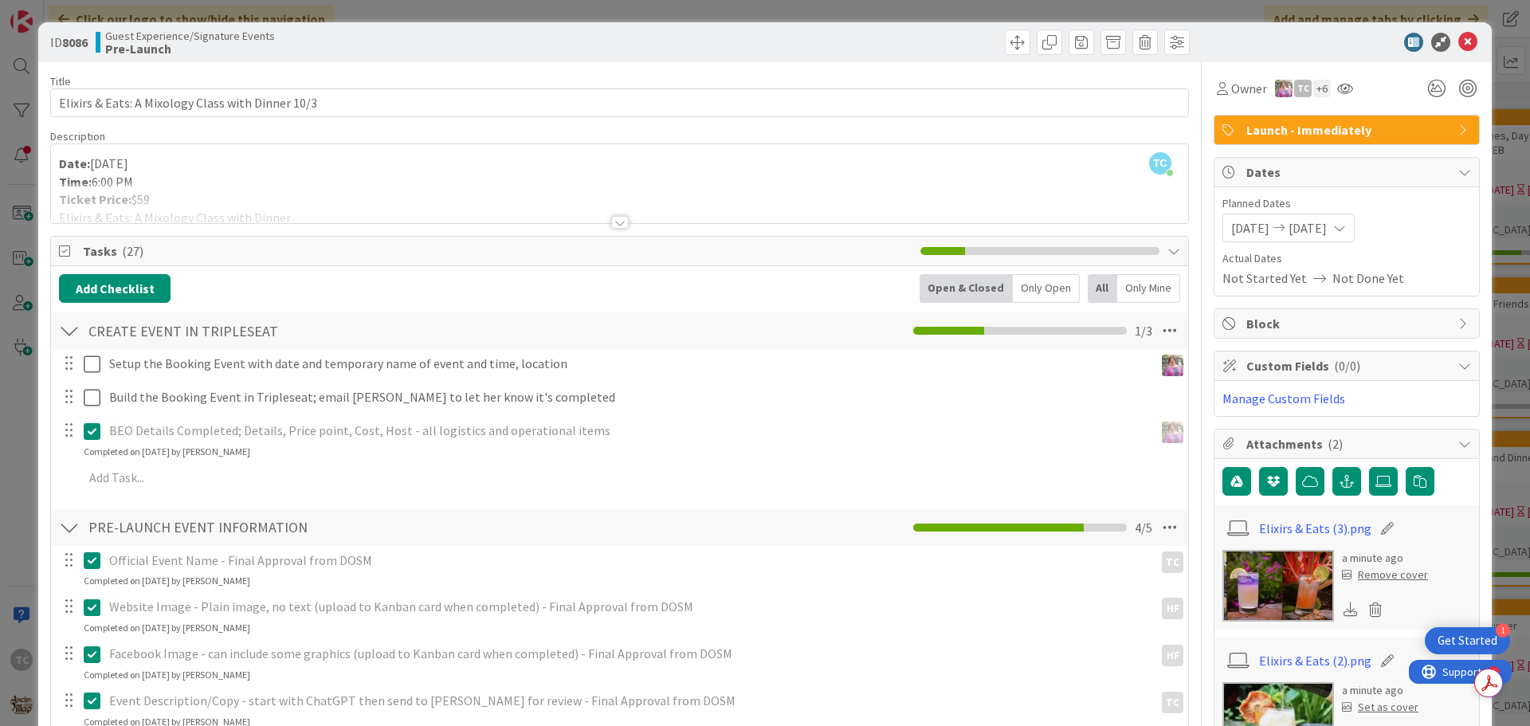
click at [891, 5] on div "ID 8086 Guest Experience/Signature Events Pre-Launch Title 49 / 128 Elixirs & E…" at bounding box center [765, 363] width 1530 height 726
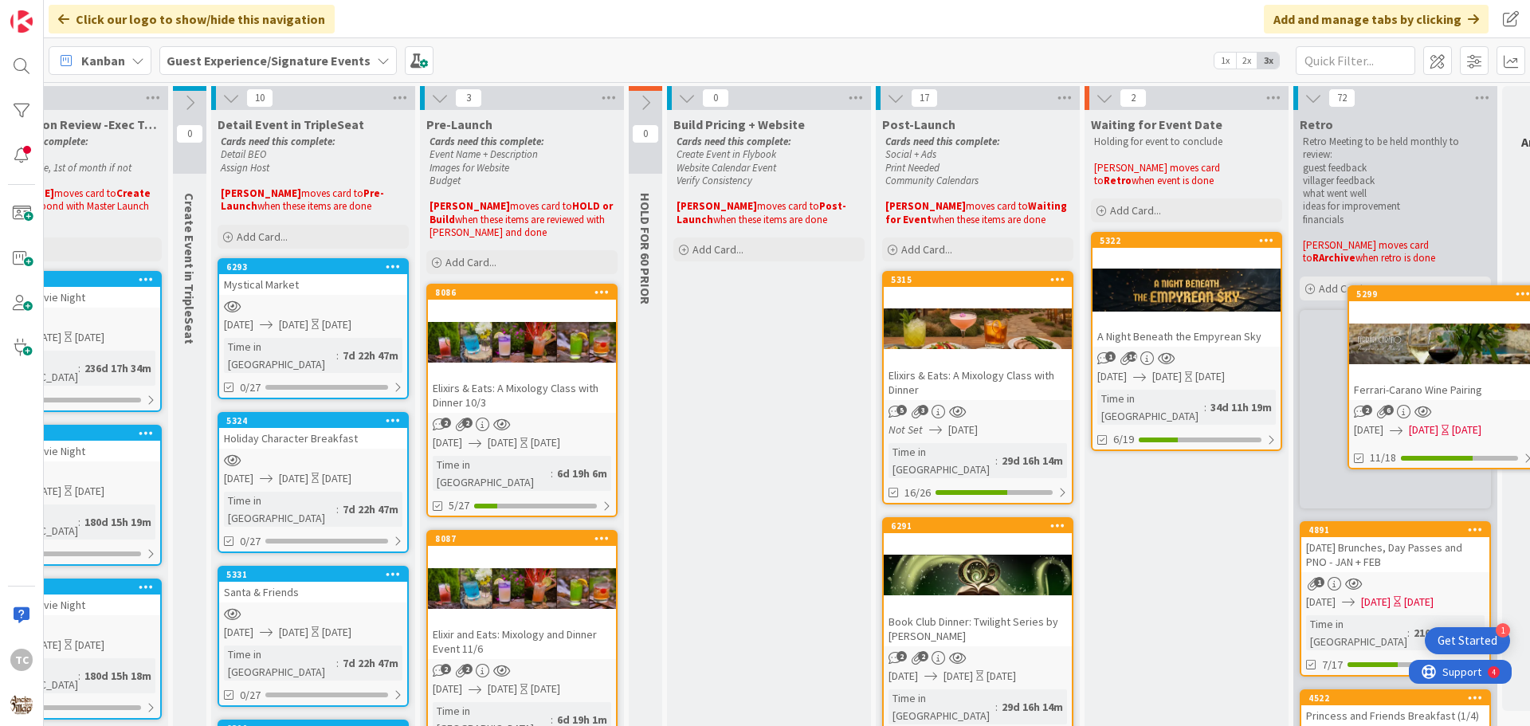
scroll to position [0, 193]
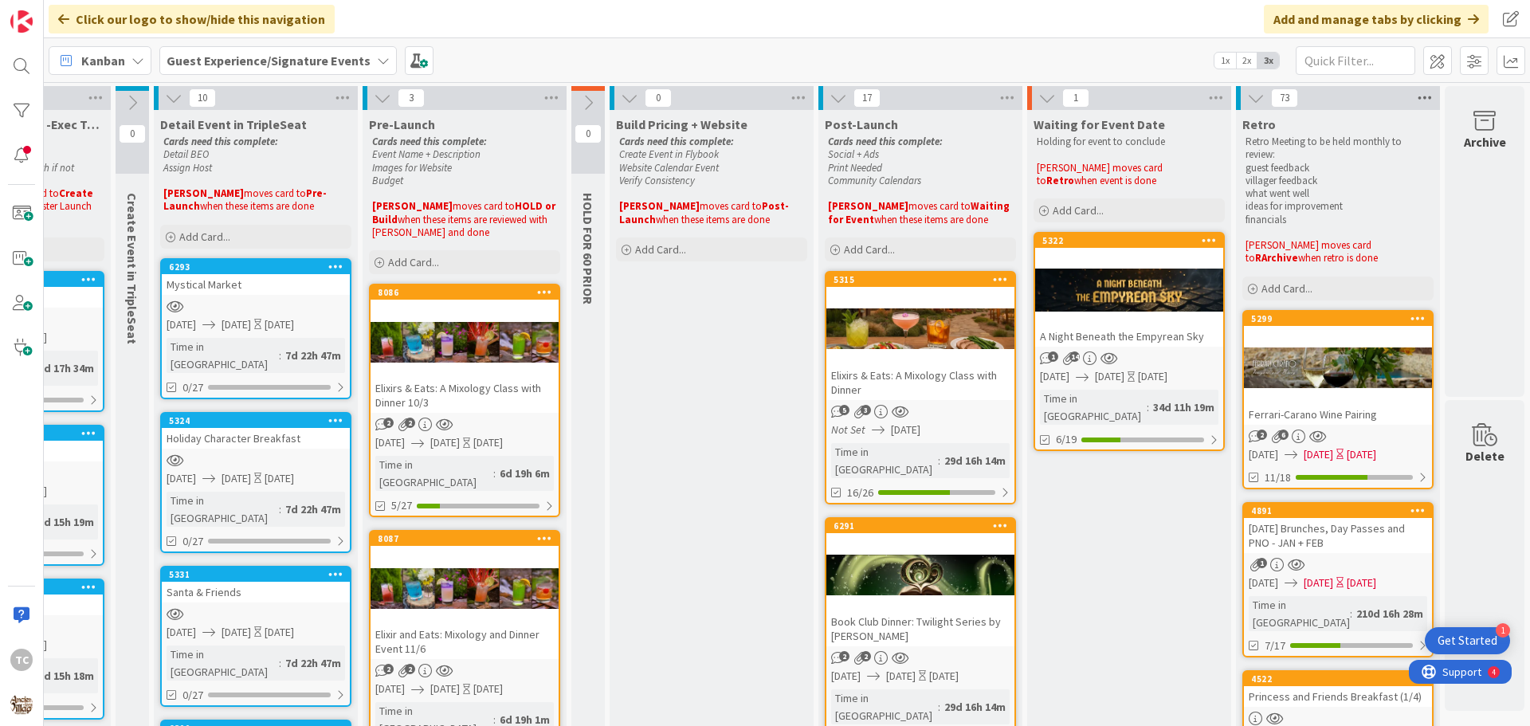
click at [1420, 97] on icon at bounding box center [1425, 98] width 21 height 24
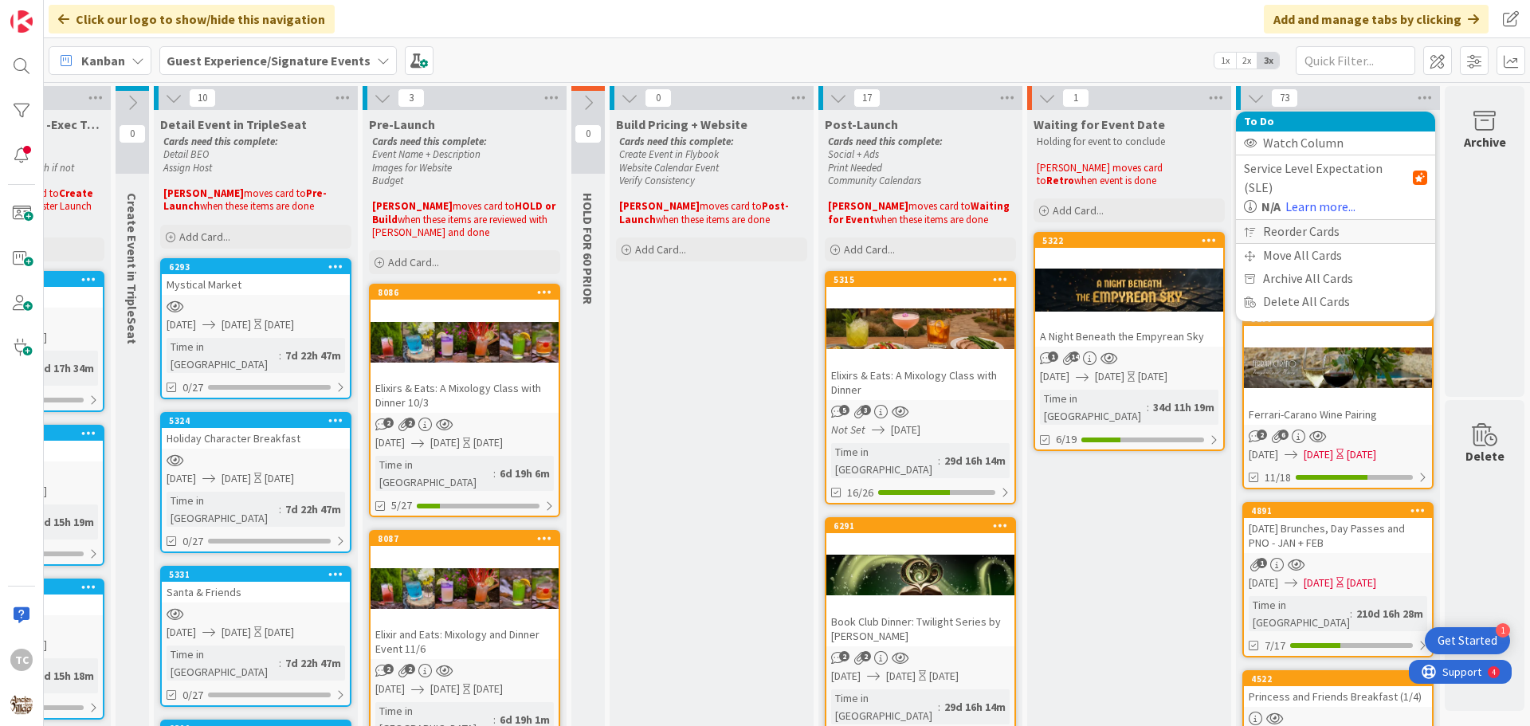
click at [1305, 220] on div "Reorder Cards" at bounding box center [1335, 231] width 199 height 23
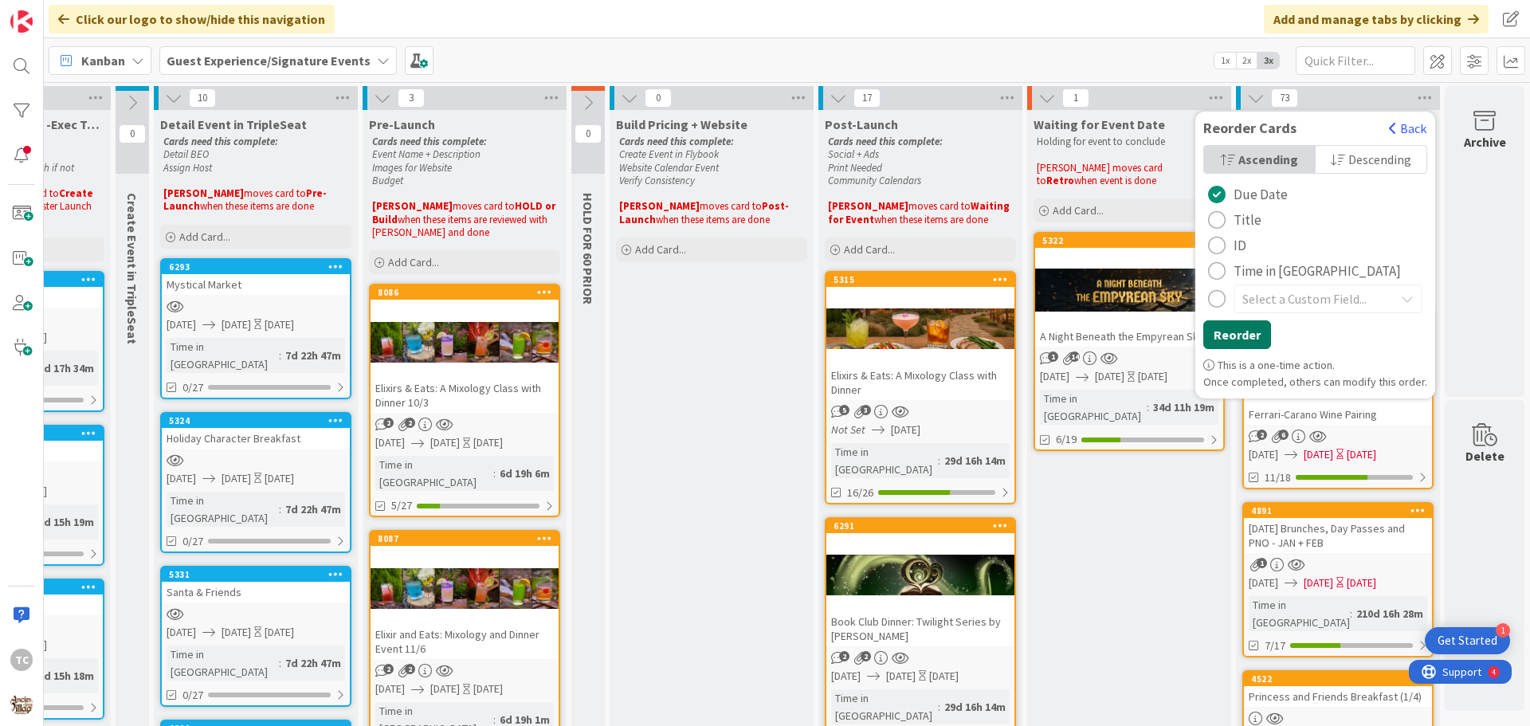
click at [1242, 324] on button "Reorder" at bounding box center [1237, 334] width 68 height 29
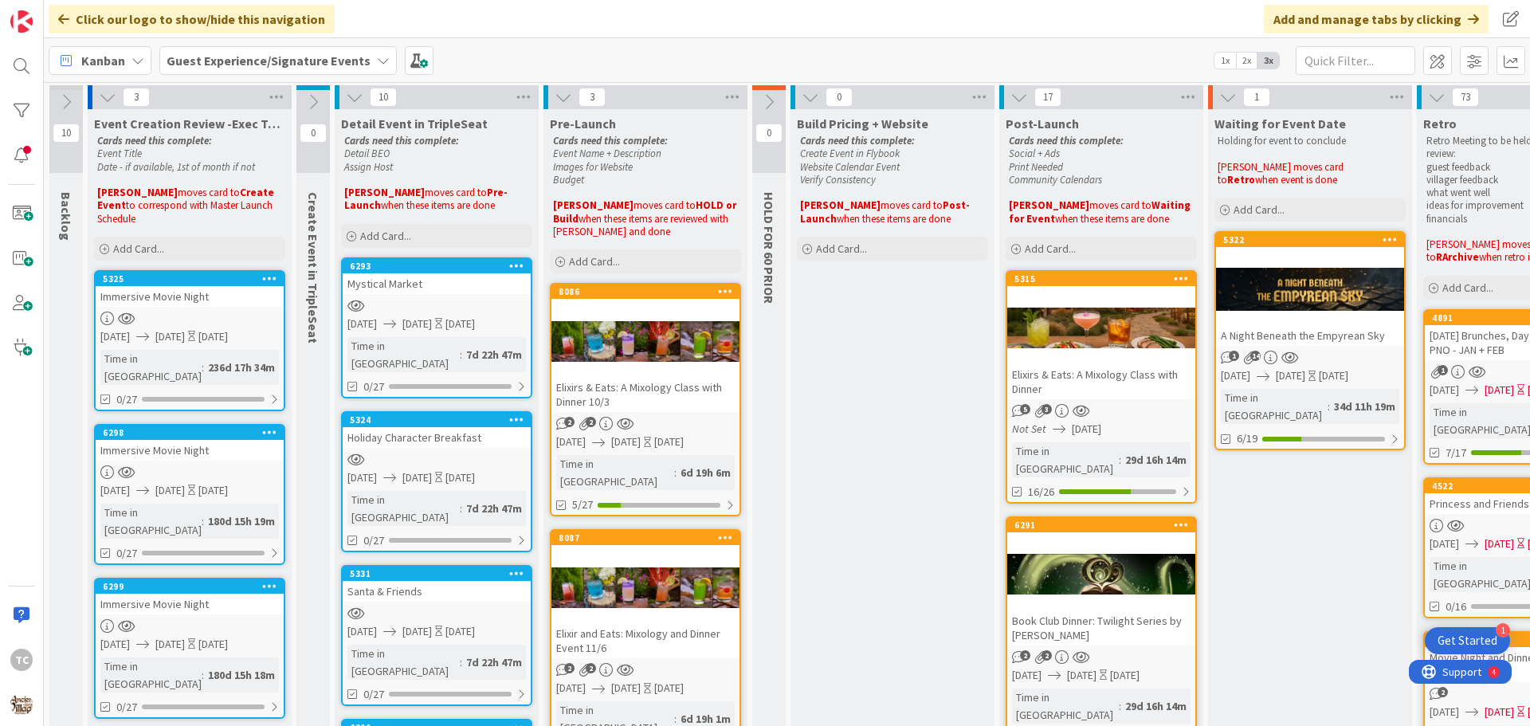
scroll to position [0, 0]
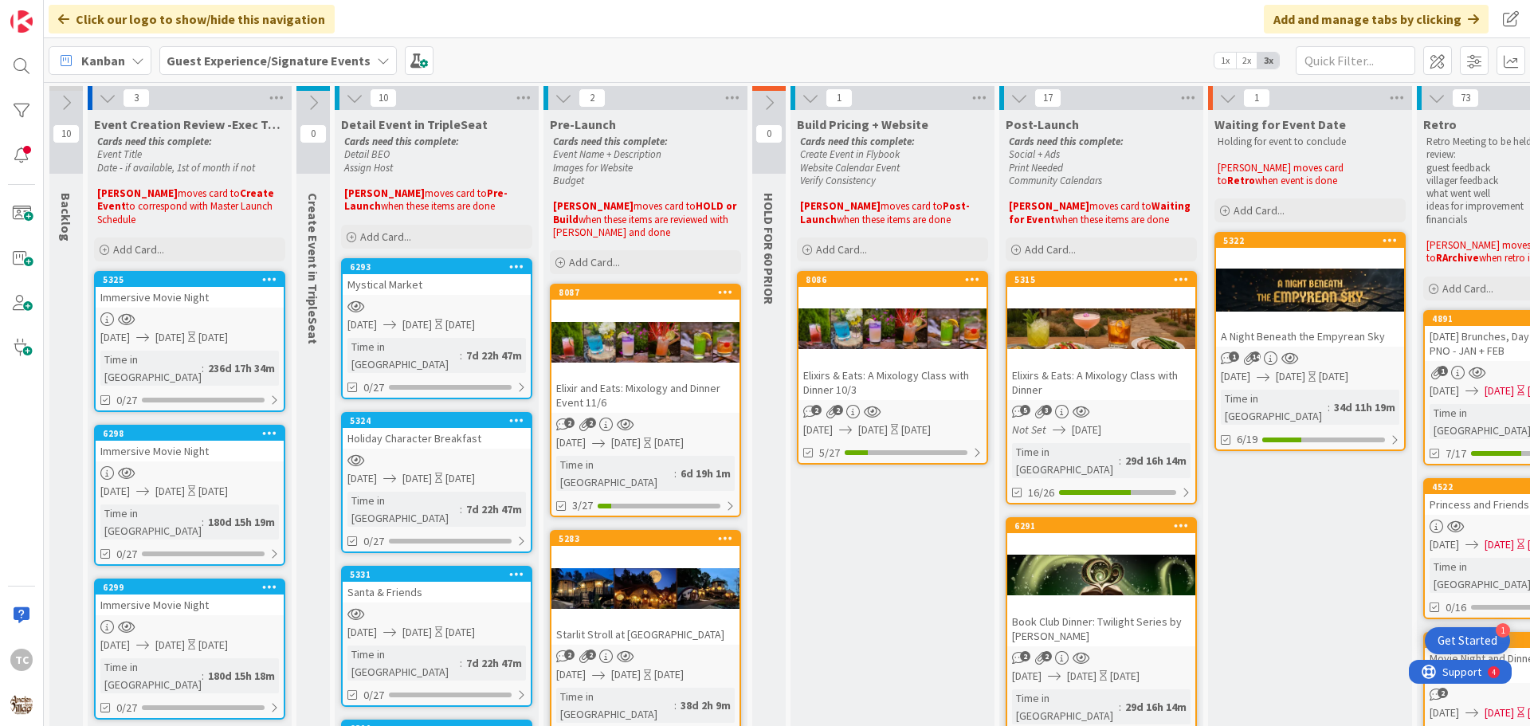
click at [888, 390] on div "Elixirs & Eats: A Mixology Class with Dinner 10/3" at bounding box center [893, 382] width 188 height 35
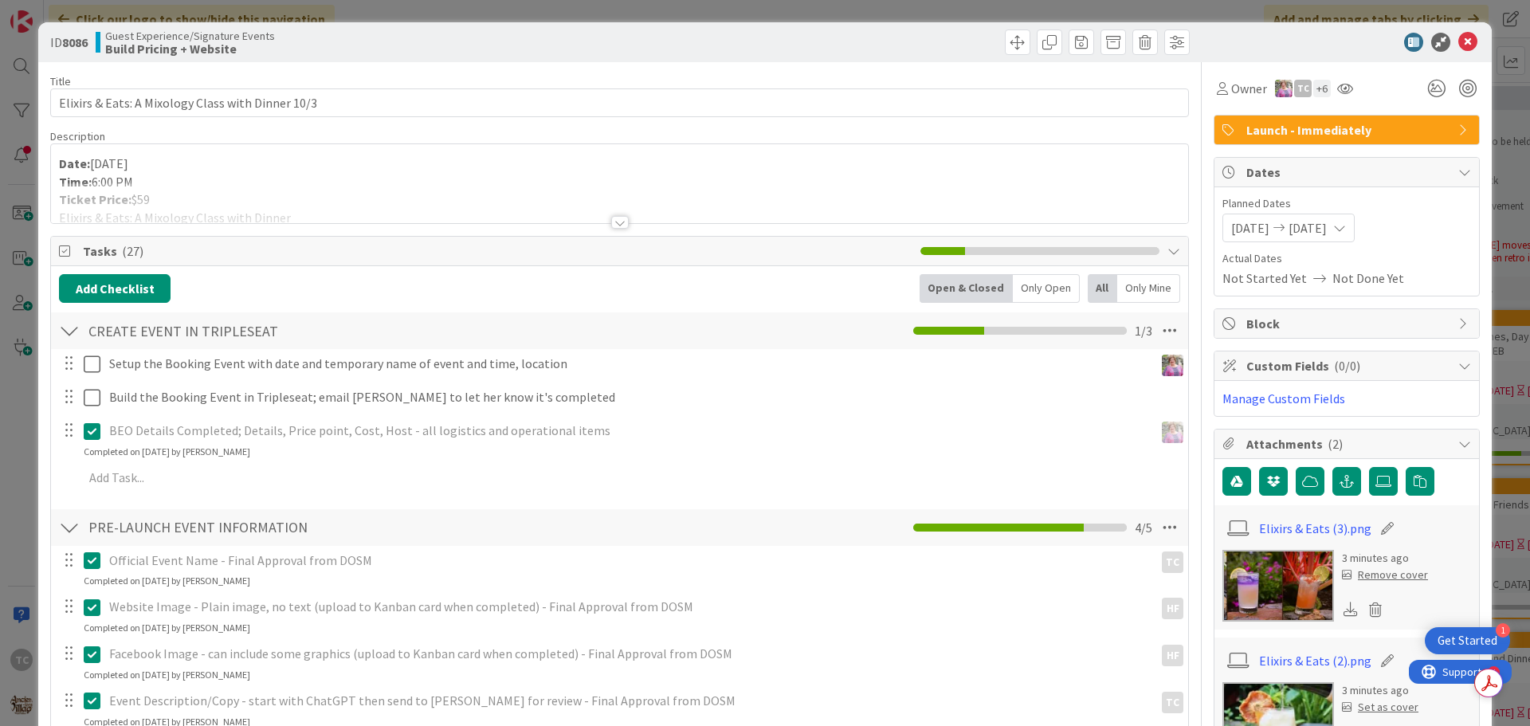
click at [611, 221] on div at bounding box center [620, 222] width 18 height 13
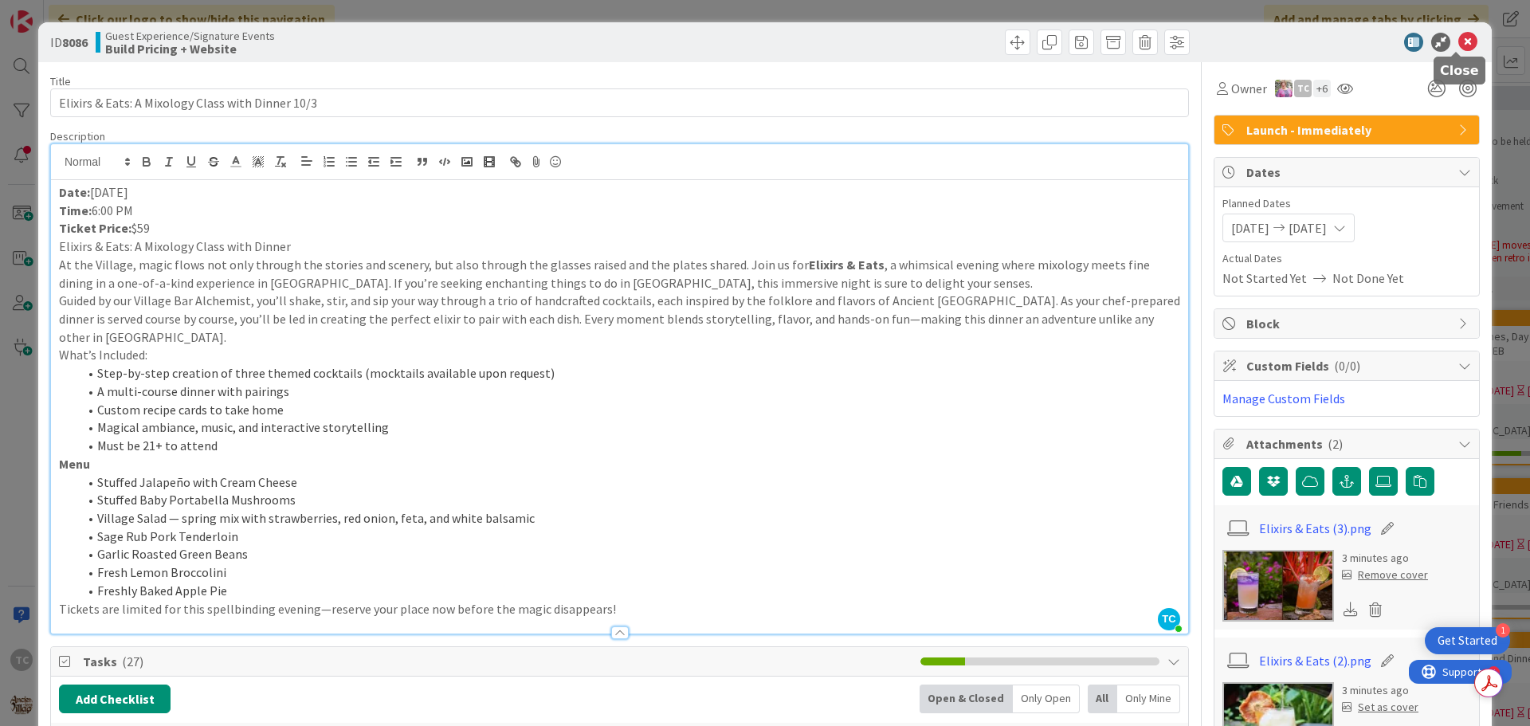
click at [1458, 42] on icon at bounding box center [1467, 42] width 19 height 19
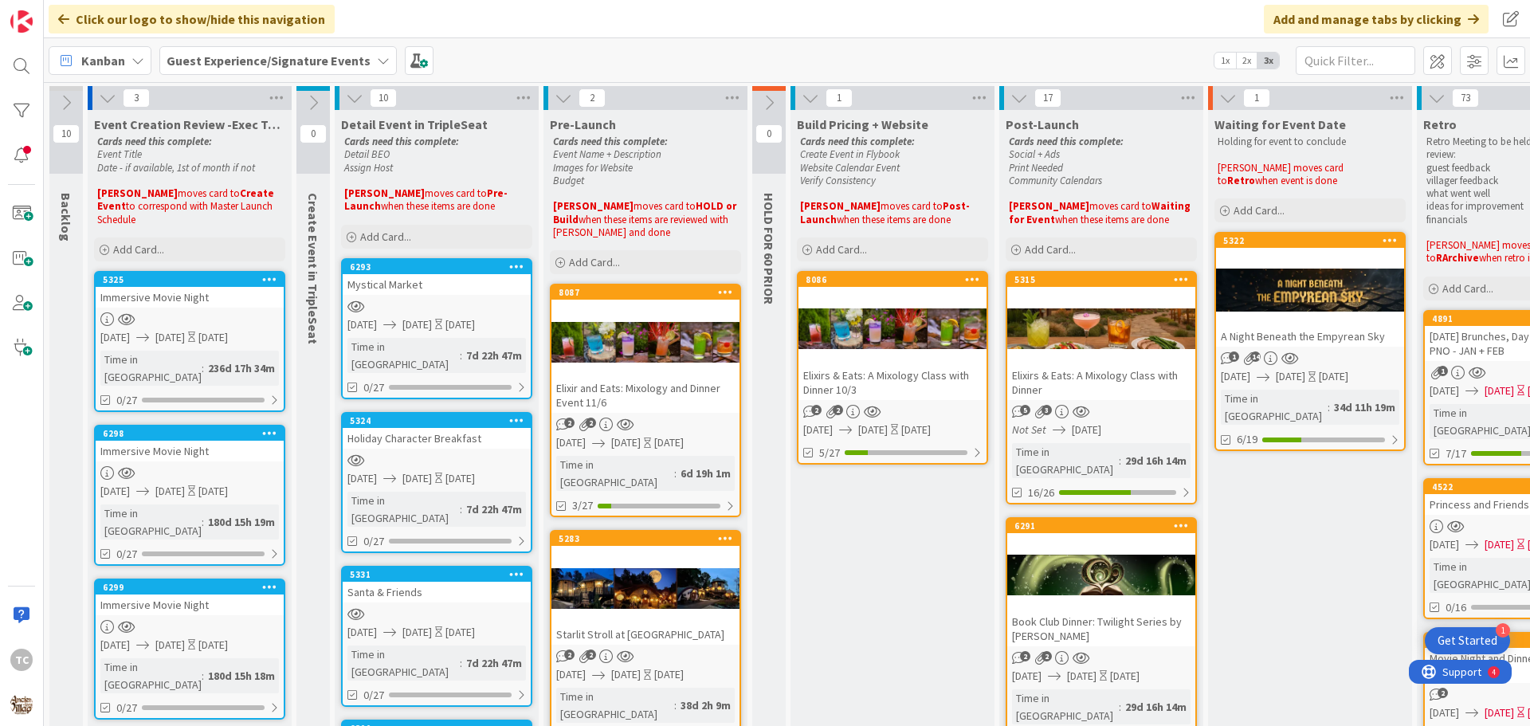
click at [1125, 376] on div "Elixirs & Eats: A Mixology Class with Dinner" at bounding box center [1101, 382] width 188 height 35
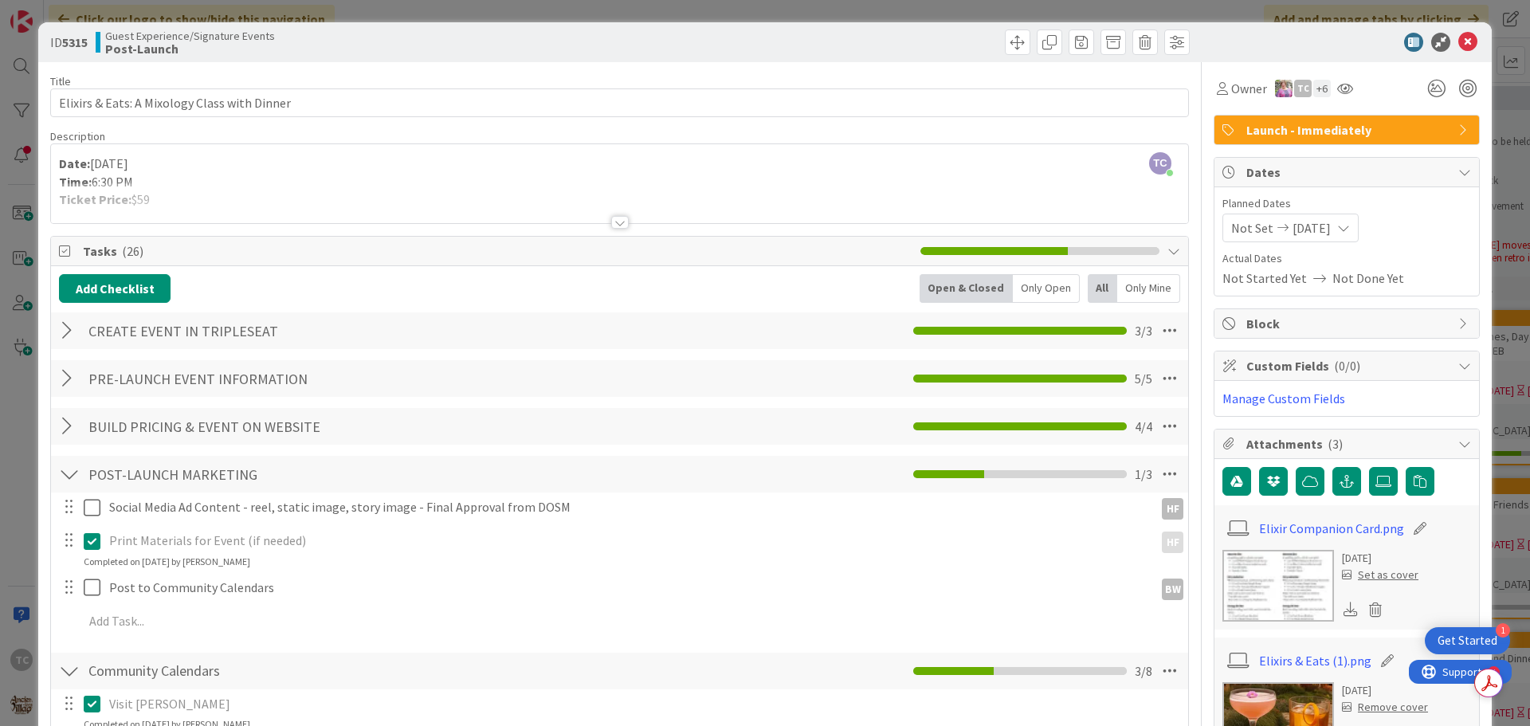
click at [619, 225] on div at bounding box center [620, 222] width 18 height 13
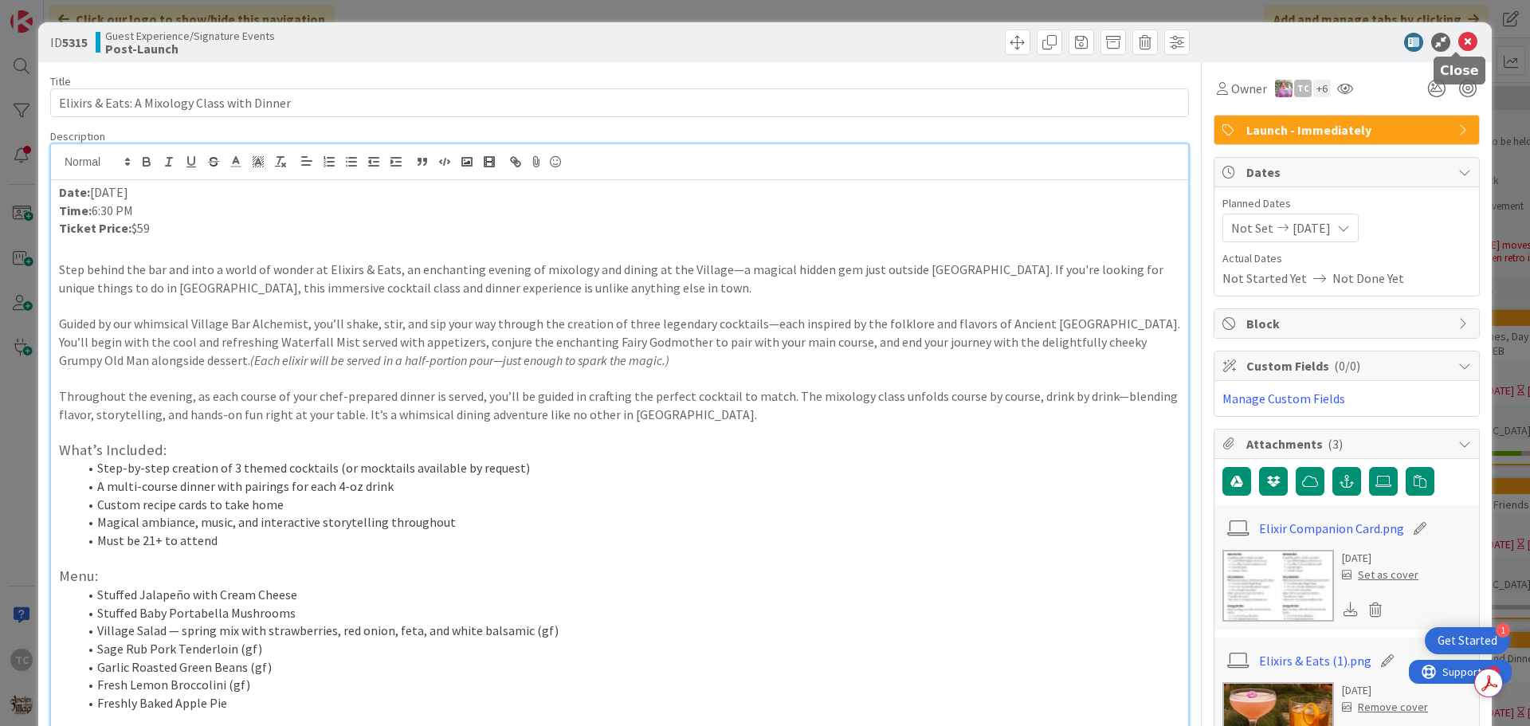
click at [1458, 45] on icon at bounding box center [1467, 42] width 19 height 19
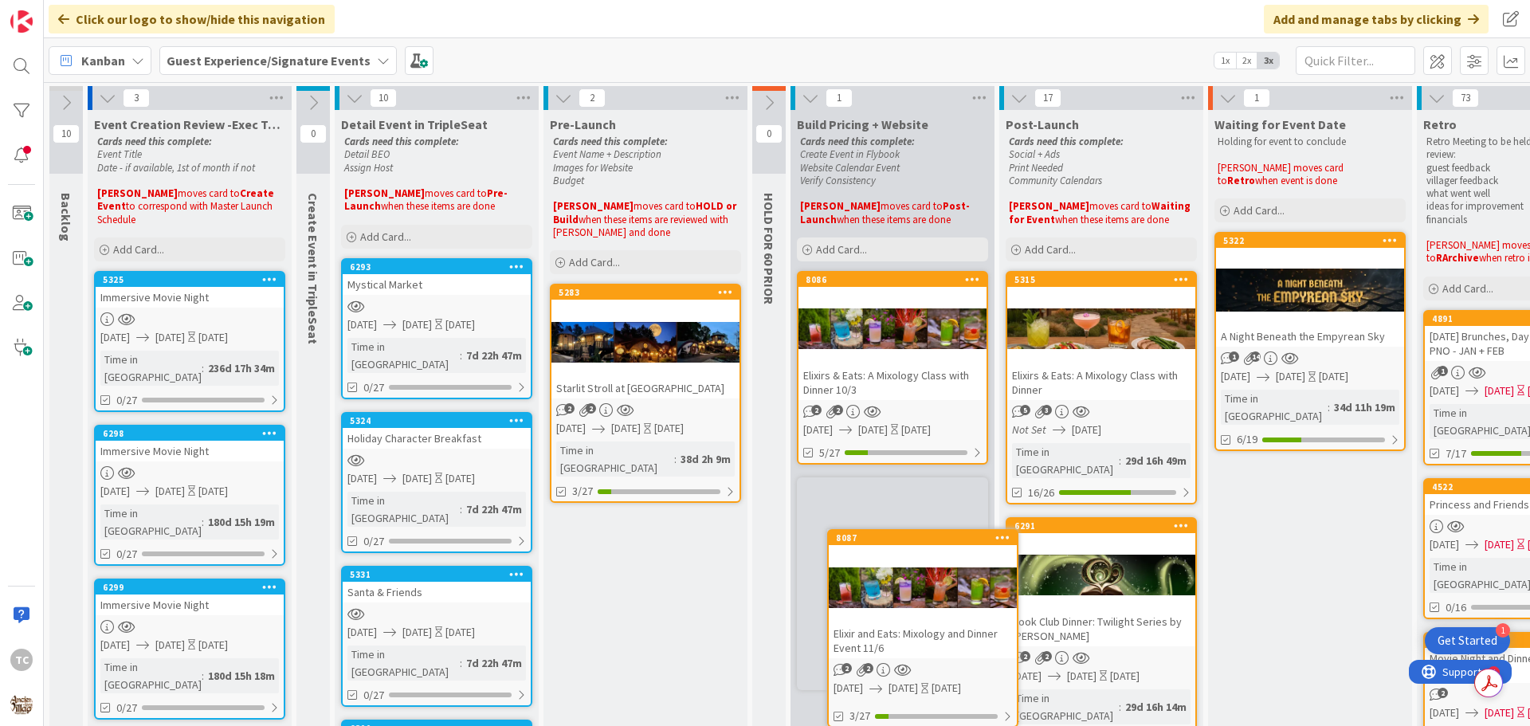
scroll to position [8, 0]
